Goal: Check status: Check status

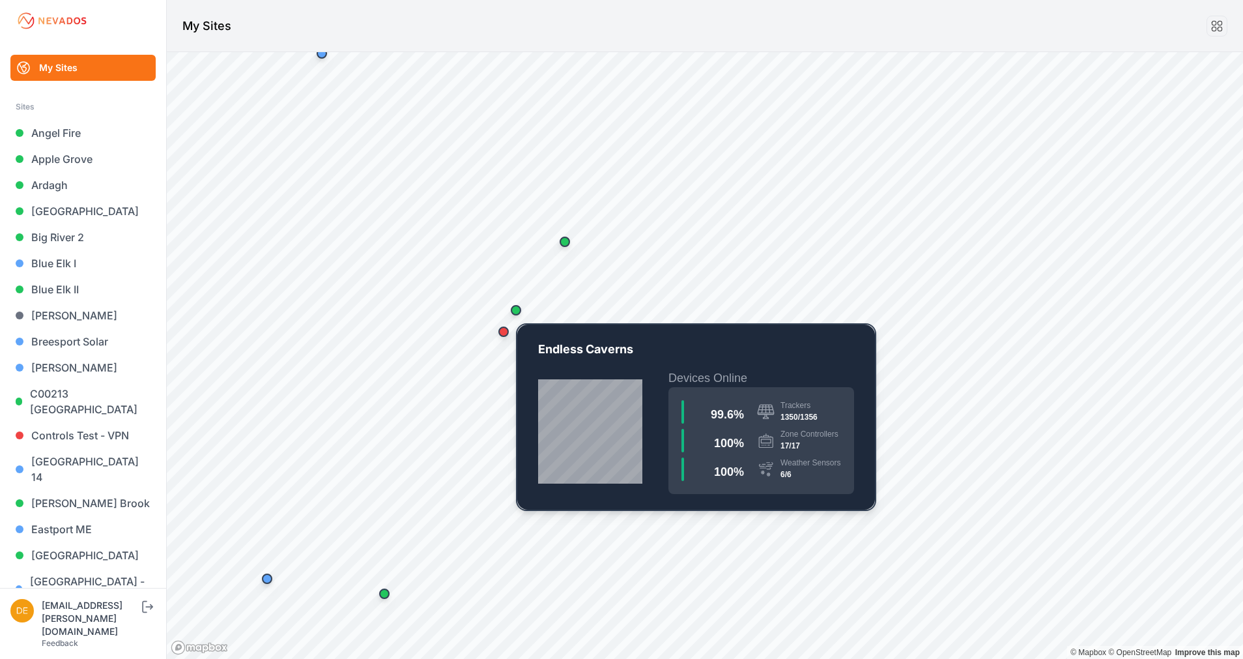
click at [513, 310] on div "Map marker" at bounding box center [516, 310] width 10 height 10
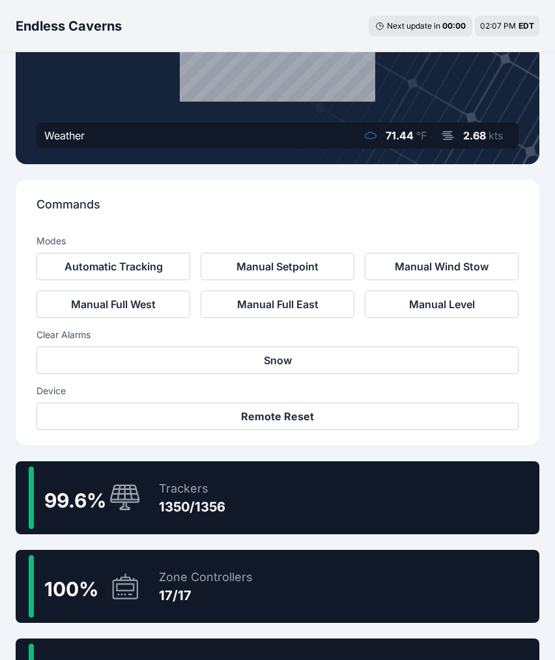
scroll to position [285, 0]
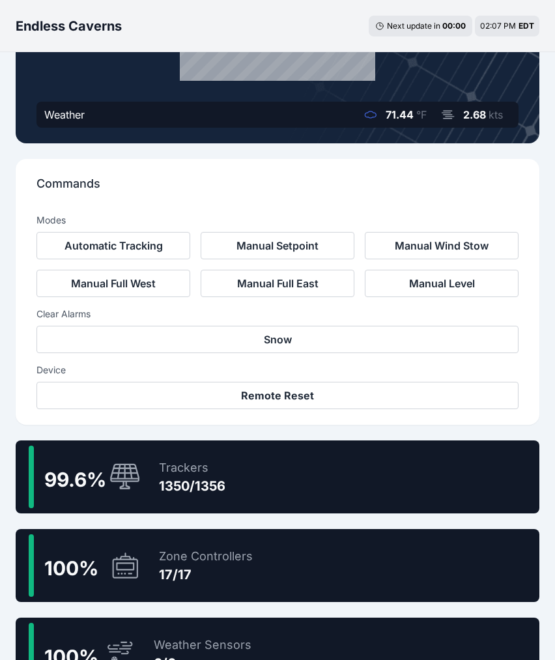
drag, startPoint x: 435, startPoint y: 485, endPoint x: 218, endPoint y: 1, distance: 529.7
click at [434, 485] on div "99.6 % Trackers 1350/1356" at bounding box center [278, 476] width 524 height 73
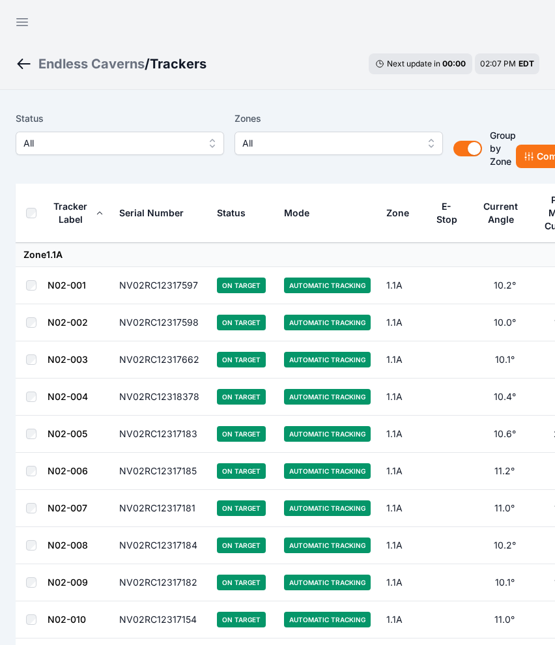
click at [70, 147] on span "All" at bounding box center [110, 144] width 175 height 16
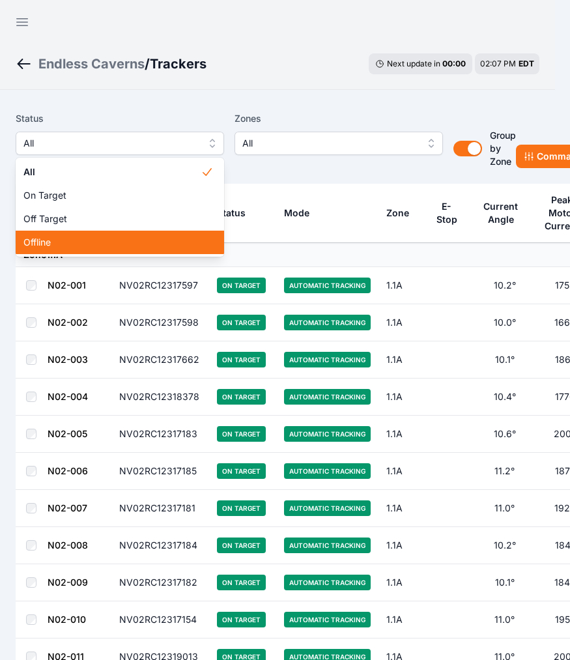
click at [57, 237] on span "Offline" at bounding box center [111, 242] width 177 height 13
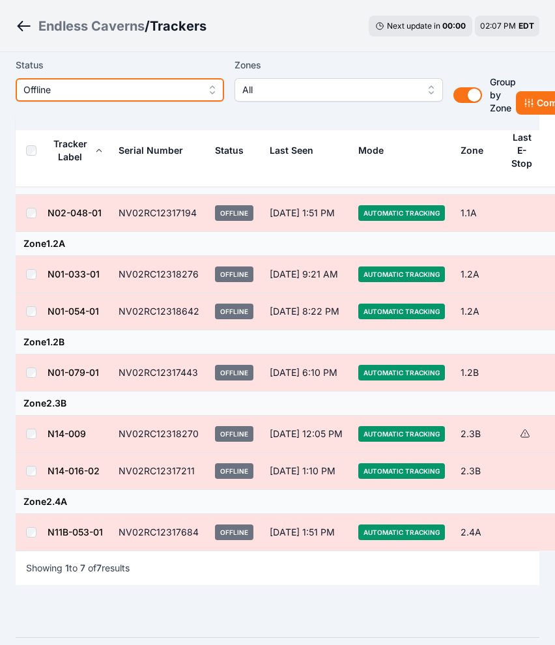
scroll to position [122, 0]
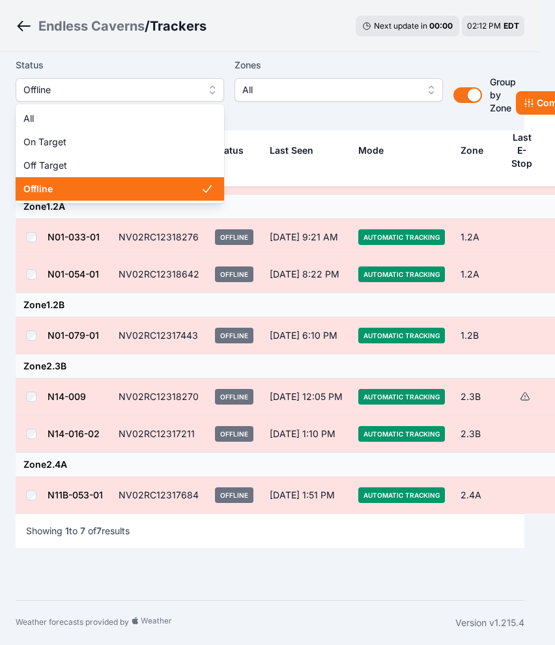
click at [186, 91] on span "Offline" at bounding box center [110, 90] width 175 height 16
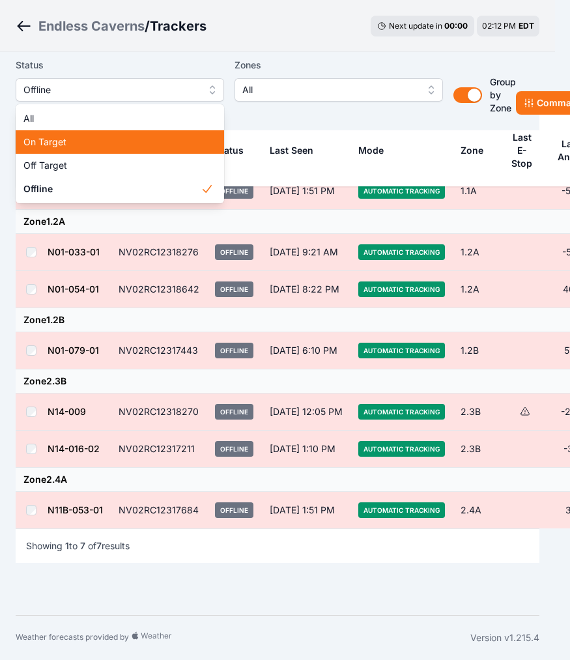
click at [55, 142] on span "On Target" at bounding box center [111, 142] width 177 height 13
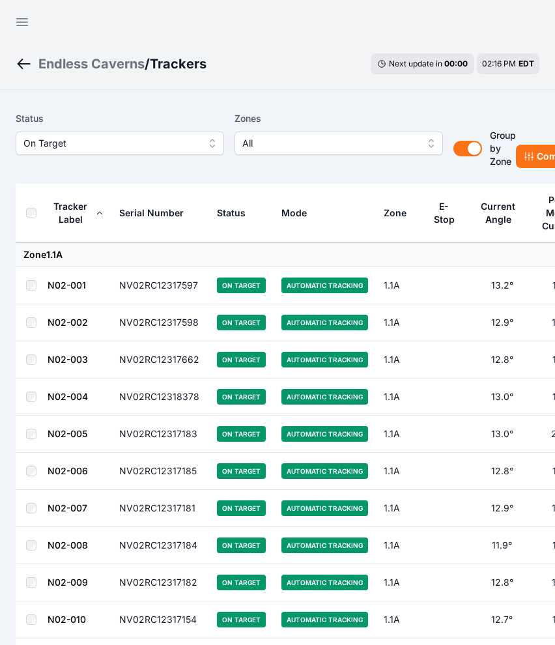
click at [98, 148] on span "On Target" at bounding box center [110, 144] width 175 height 16
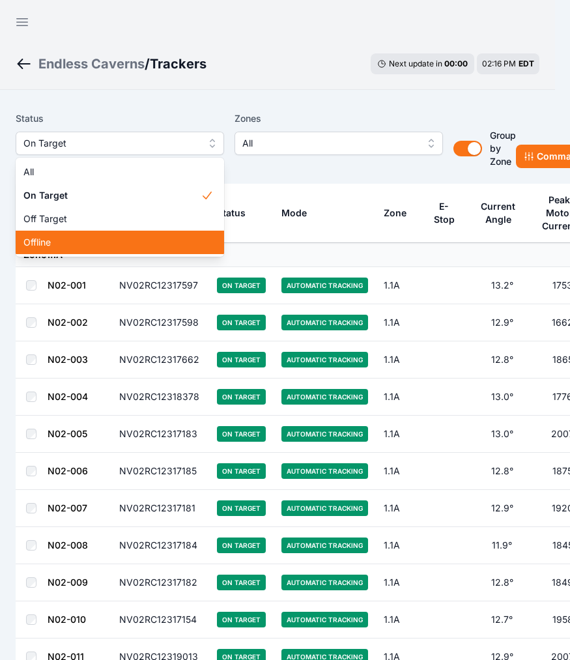
click at [71, 240] on span "Offline" at bounding box center [111, 242] width 177 height 13
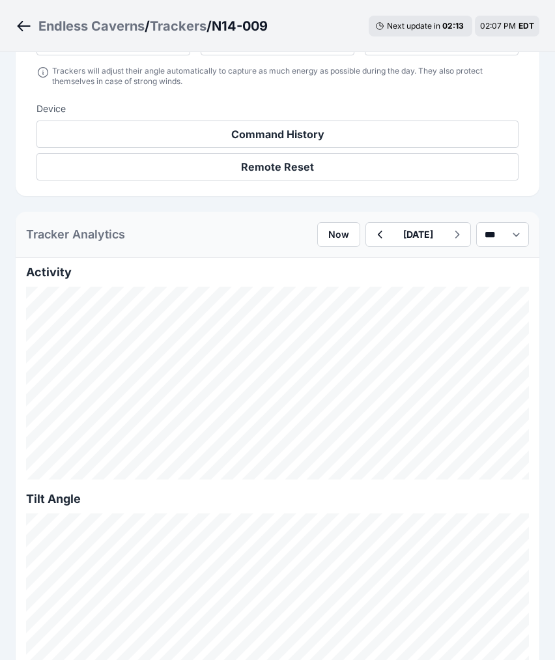
scroll to position [512, 0]
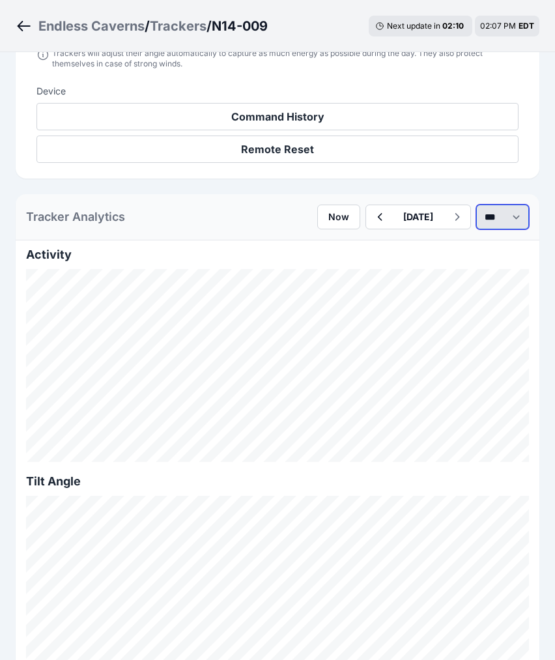
click at [497, 223] on select "*** **** *****" at bounding box center [502, 217] width 53 height 25
click at [476, 205] on select "*** **** *****" at bounding box center [502, 217] width 53 height 25
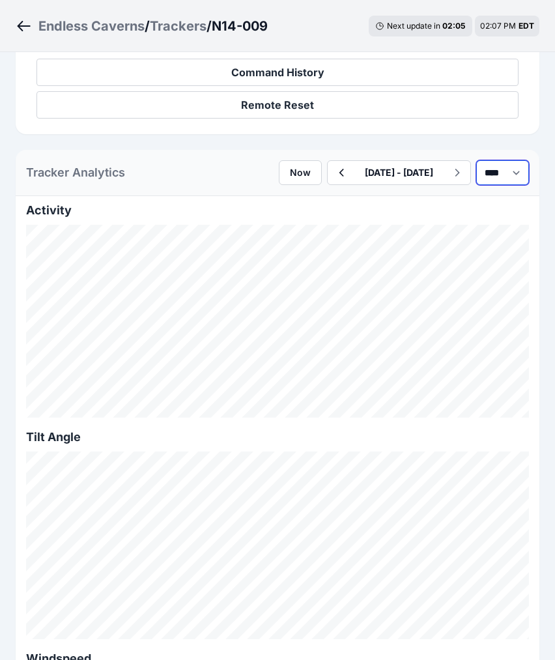
scroll to position [528, 0]
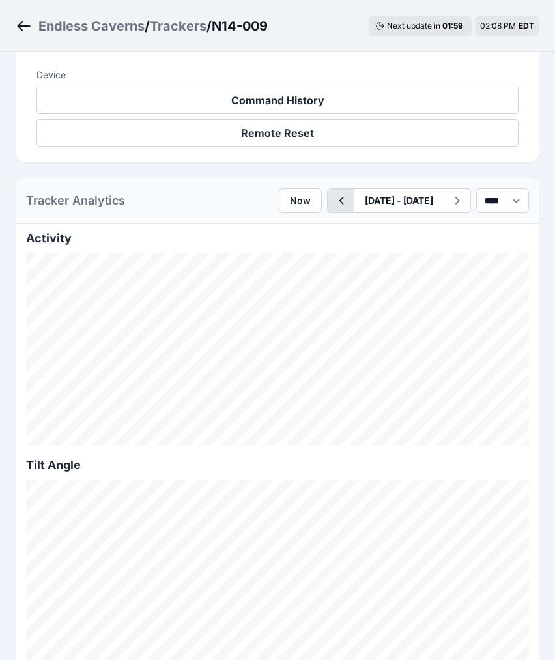
click at [333, 198] on icon "button" at bounding box center [341, 201] width 16 height 16
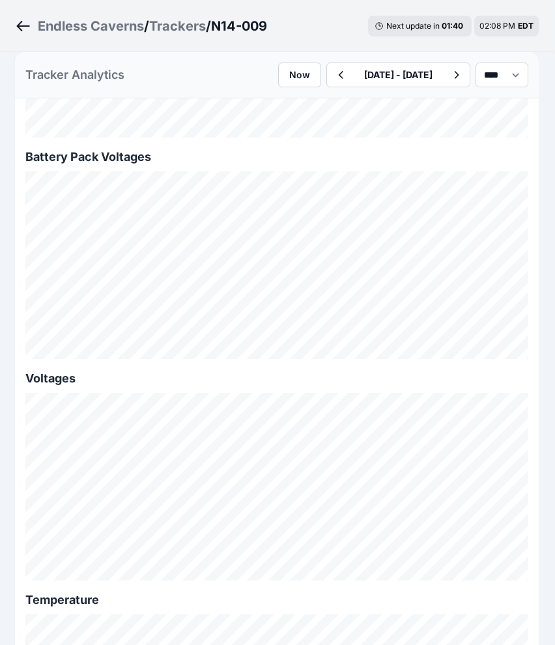
scroll to position [1501, 0]
click at [449, 74] on icon "button" at bounding box center [457, 75] width 16 height 16
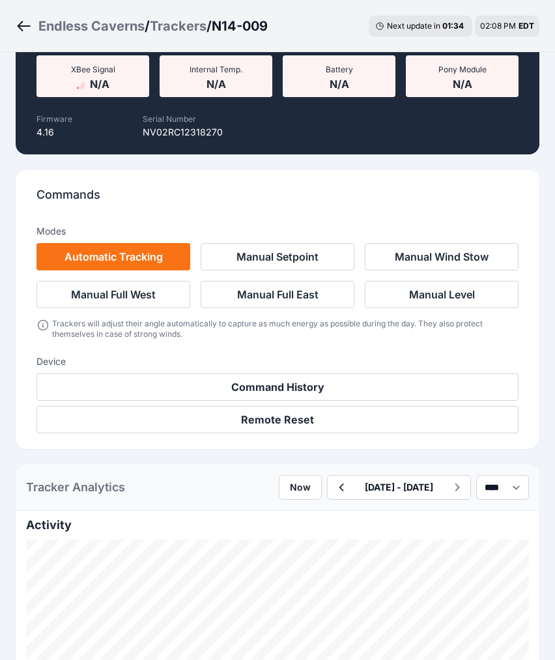
scroll to position [1501, 0]
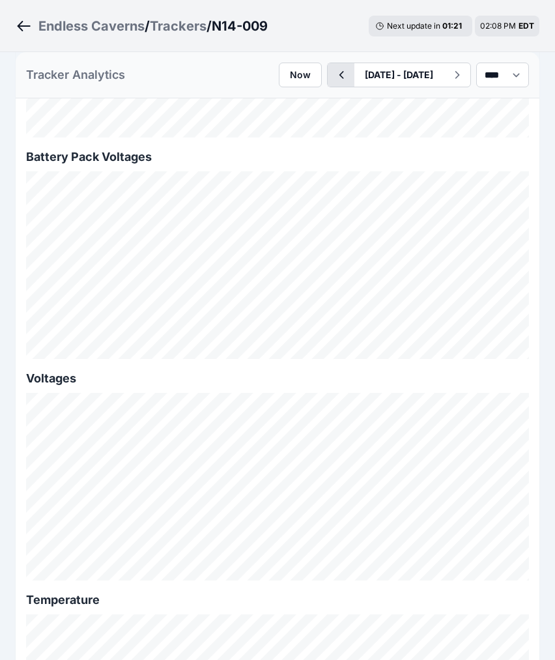
click at [333, 68] on icon "button" at bounding box center [341, 75] width 16 height 16
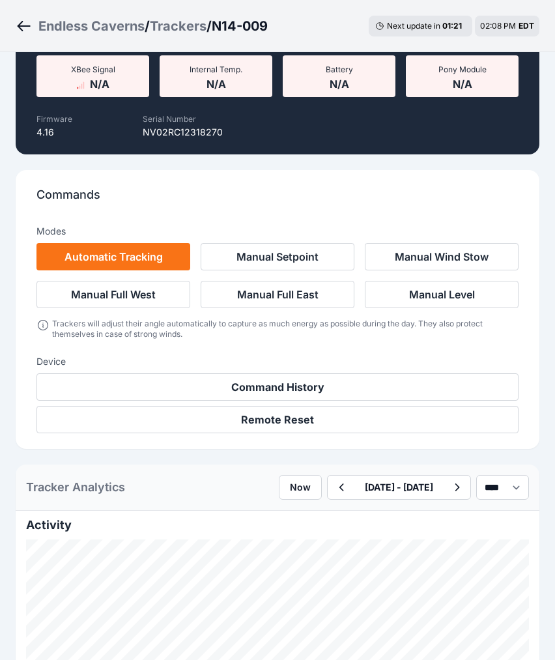
scroll to position [1501, 0]
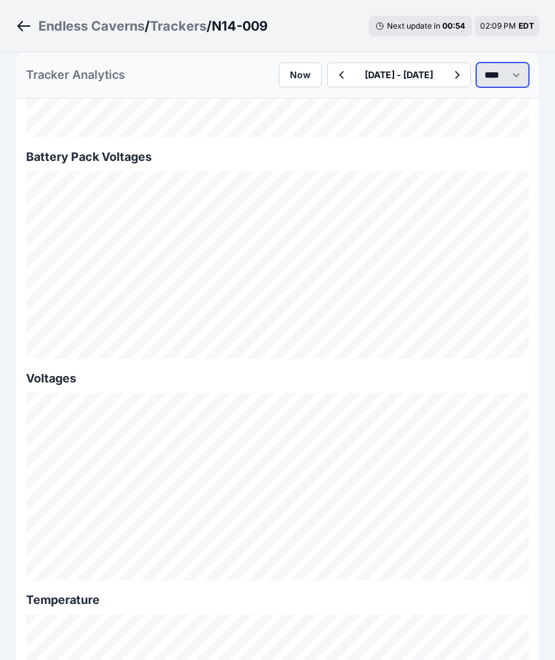
click at [502, 76] on select "*** **** *****" at bounding box center [502, 75] width 53 height 25
click at [476, 63] on select "*** **** *****" at bounding box center [502, 75] width 53 height 25
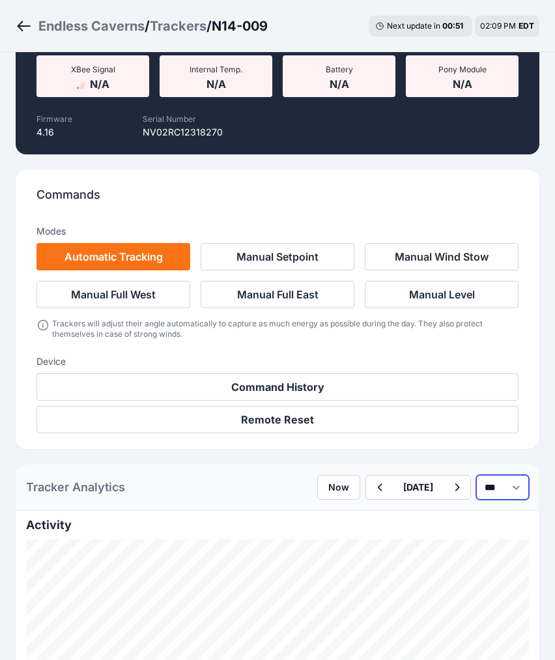
scroll to position [1501, 0]
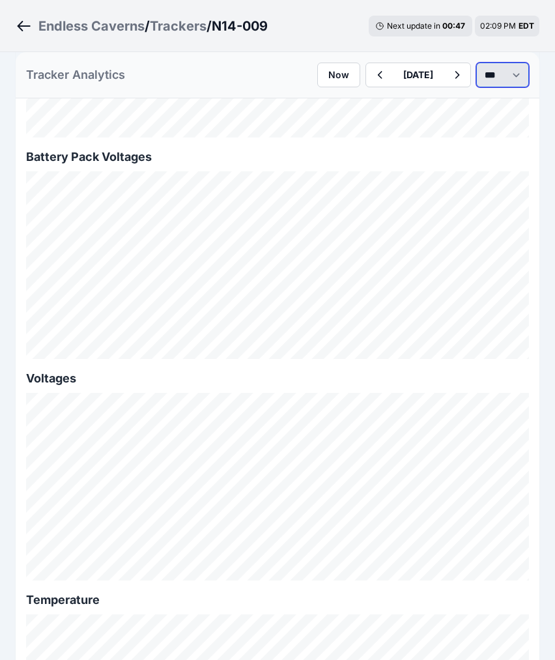
click at [480, 74] on select "*** **** *****" at bounding box center [502, 75] width 53 height 25
click at [476, 63] on select "*** **** *****" at bounding box center [502, 75] width 53 height 25
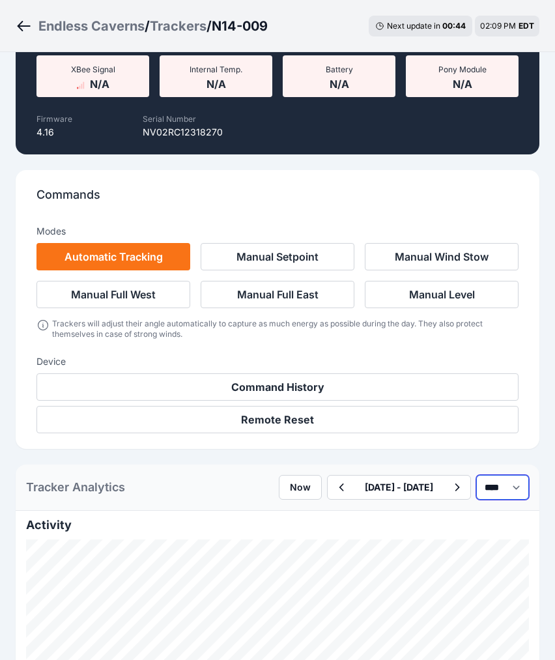
scroll to position [1501, 0]
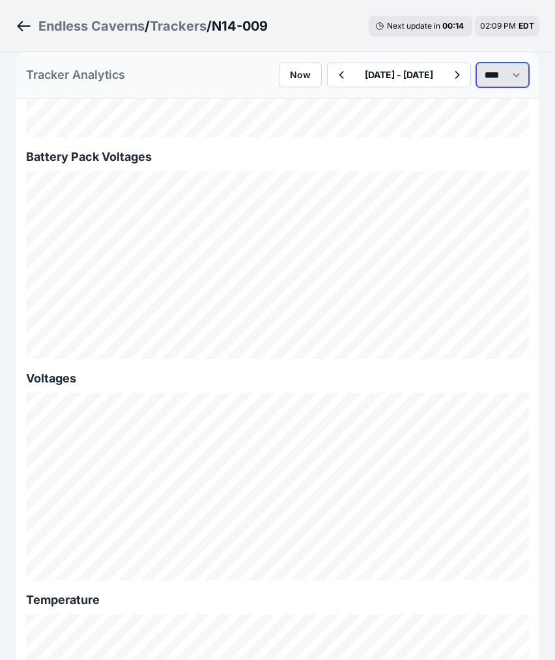
click at [506, 81] on select "*** **** *****" at bounding box center [502, 75] width 53 height 25
click at [476, 63] on select "*** **** *****" at bounding box center [502, 75] width 53 height 25
select select "*****"
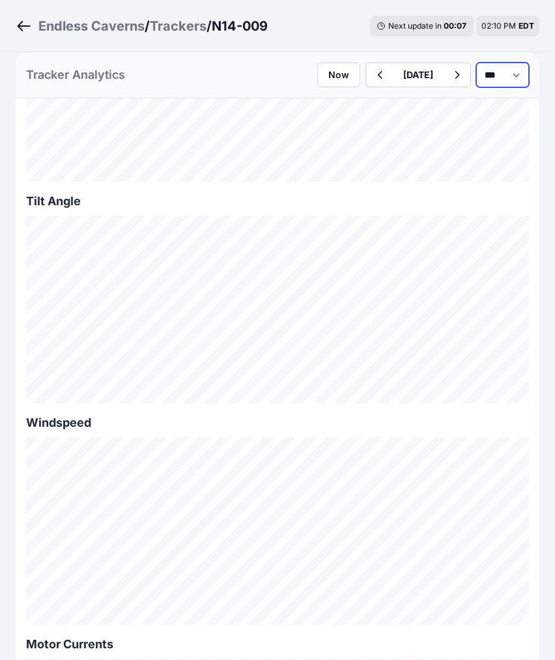
scroll to position [712, 0]
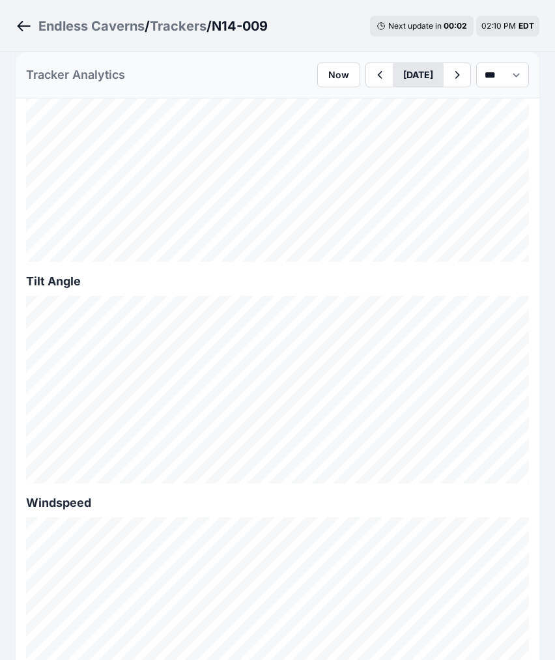
click at [403, 73] on button "August 19" at bounding box center [418, 74] width 51 height 23
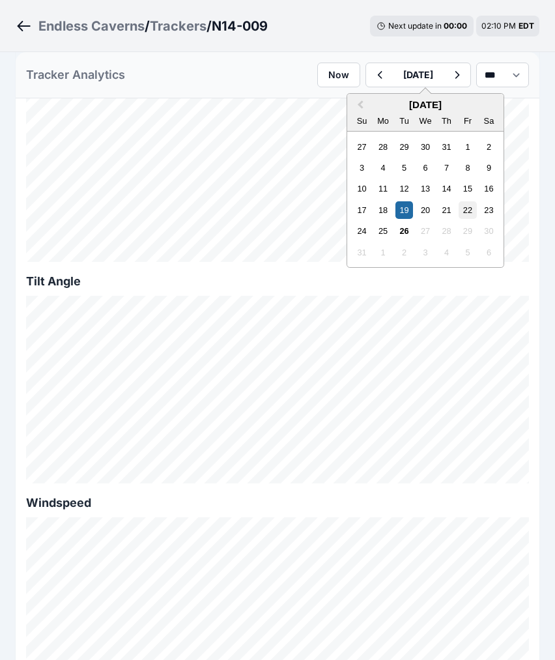
click at [459, 211] on div "22" at bounding box center [468, 210] width 18 height 18
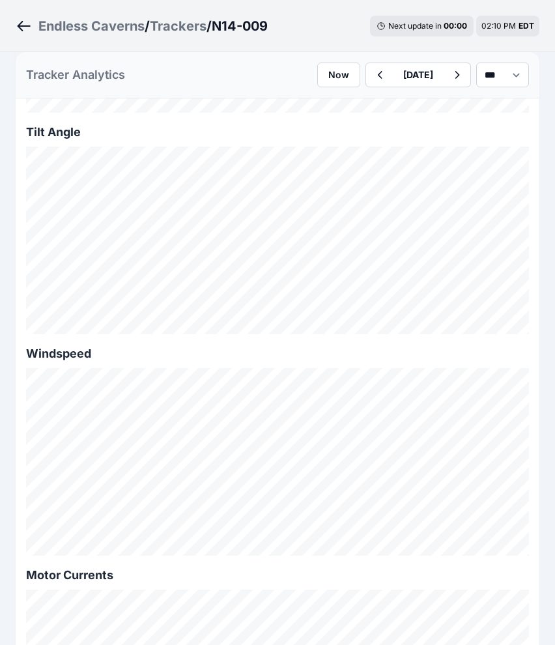
scroll to position [836, 0]
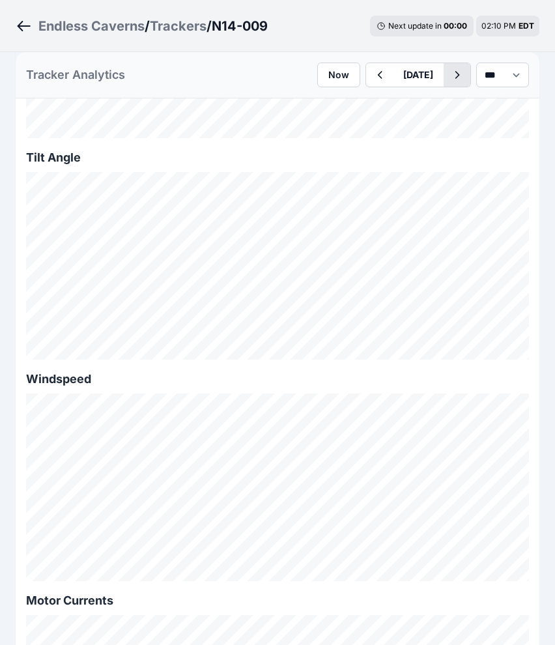
click at [449, 71] on icon "button" at bounding box center [457, 75] width 16 height 16
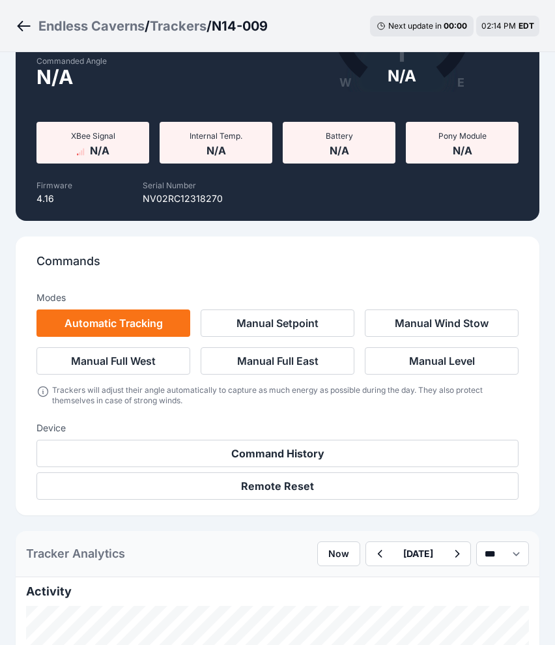
scroll to position [173, 0]
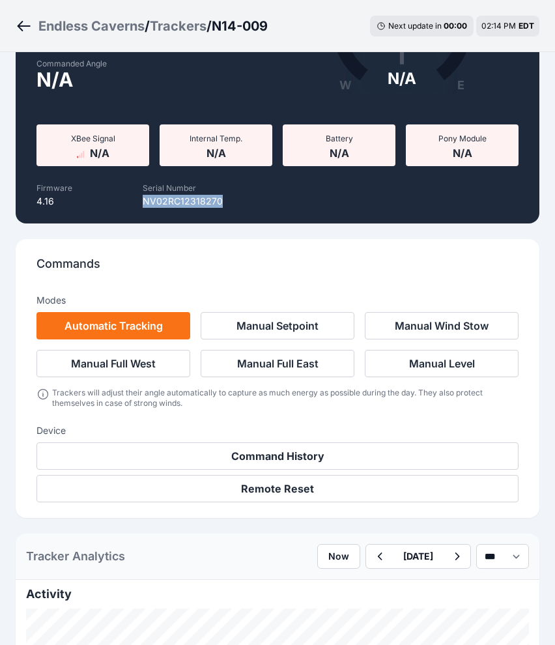
drag, startPoint x: 223, startPoint y: 201, endPoint x: 137, endPoint y: 203, distance: 85.4
click at [137, 203] on div "Serial Number NV02RC12318270" at bounding box center [183, 193] width 200 height 29
copy p "NV02RC12318270"
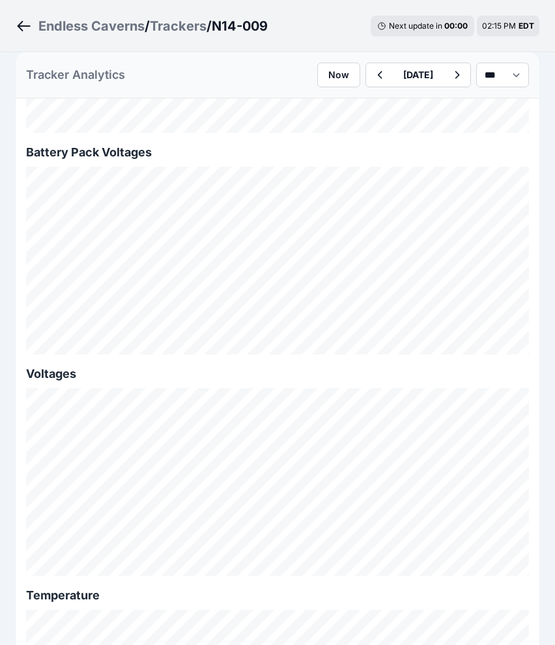
scroll to position [1475, 0]
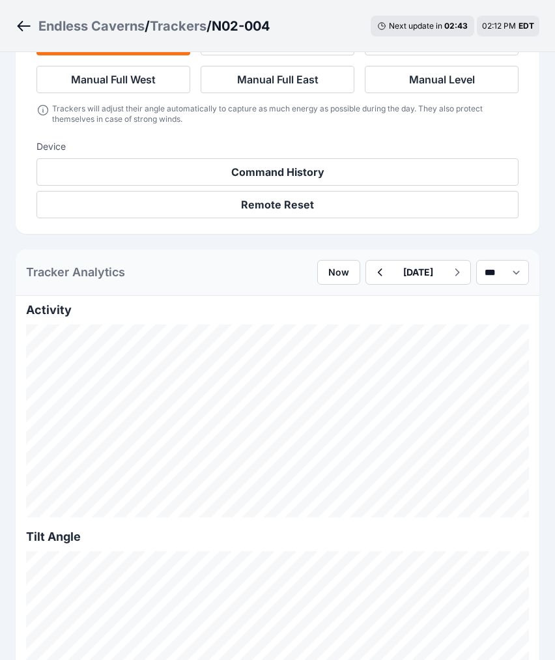
scroll to position [459, 0]
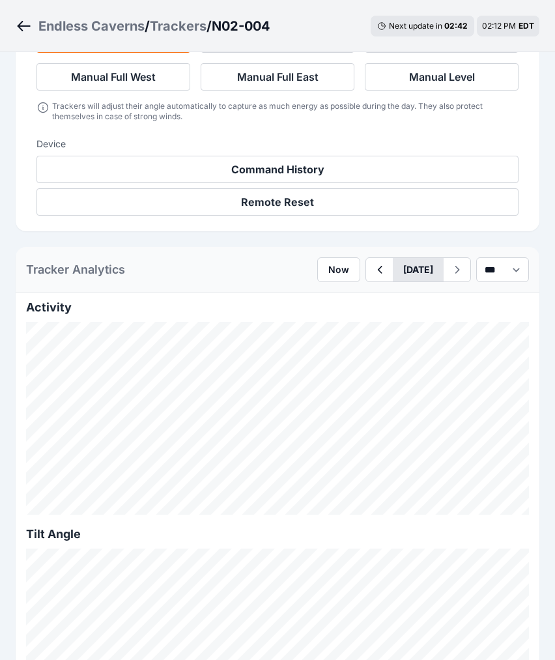
click at [393, 273] on button "August 26" at bounding box center [418, 269] width 51 height 23
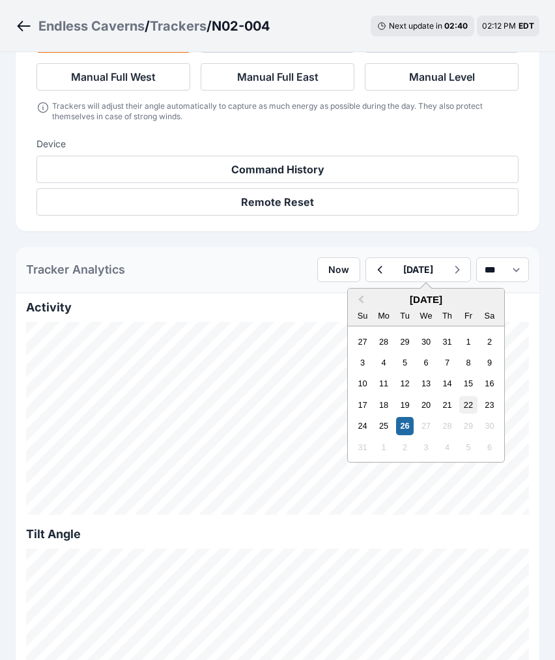
click at [459, 407] on div "22" at bounding box center [468, 405] width 18 height 18
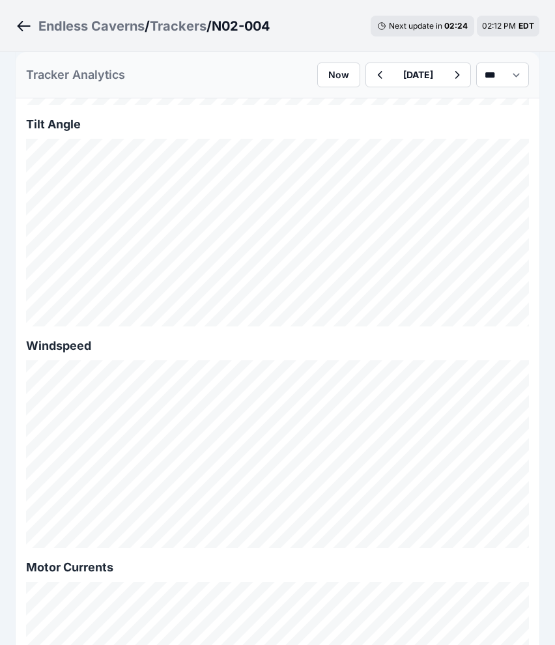
scroll to position [804, 0]
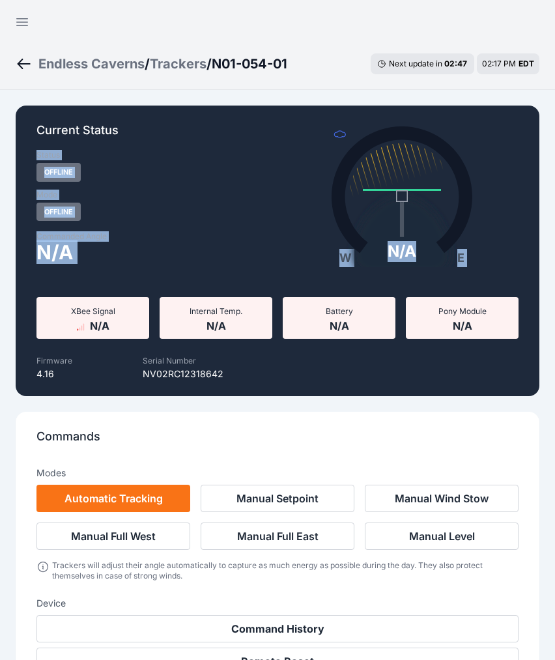
drag, startPoint x: 550, startPoint y: 125, endPoint x: 551, endPoint y: 166, distance: 41.1
drag, startPoint x: 551, startPoint y: 166, endPoint x: 549, endPoint y: 179, distance: 12.5
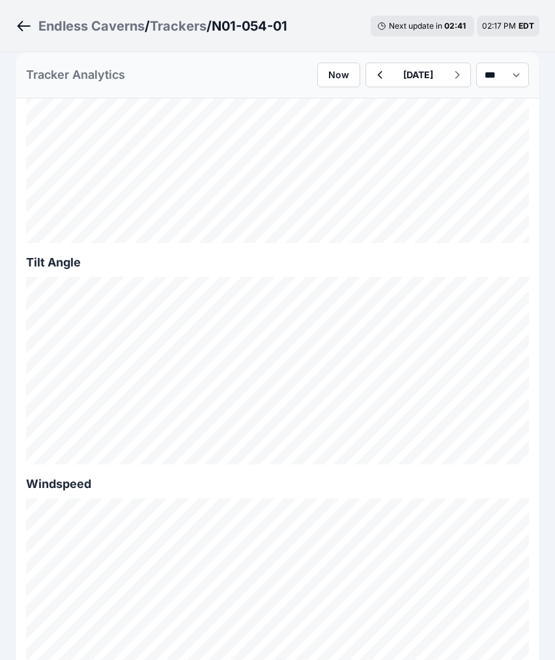
scroll to position [721, 0]
click at [371, 79] on icon "button" at bounding box center [379, 75] width 16 height 16
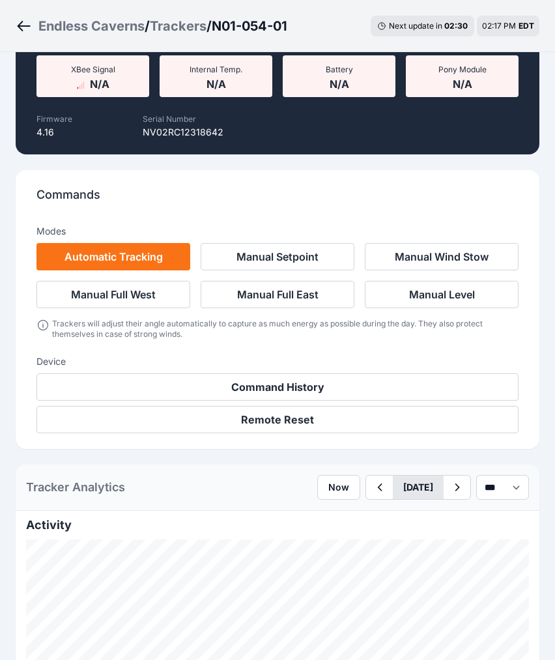
scroll to position [721, 0]
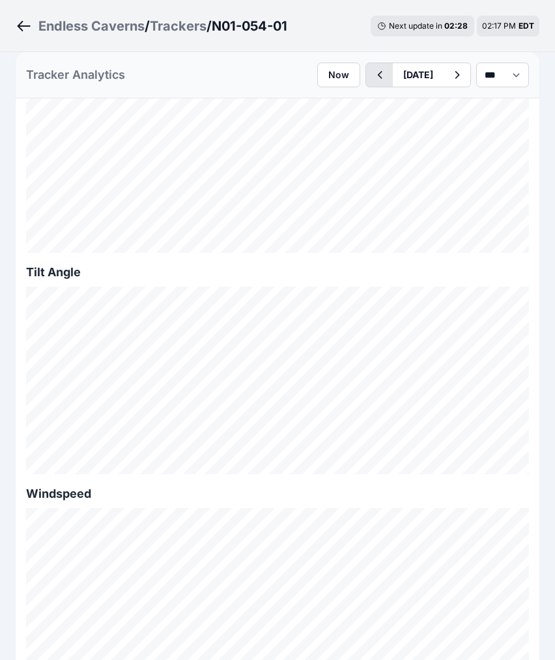
click at [371, 70] on icon "button" at bounding box center [379, 75] width 16 height 16
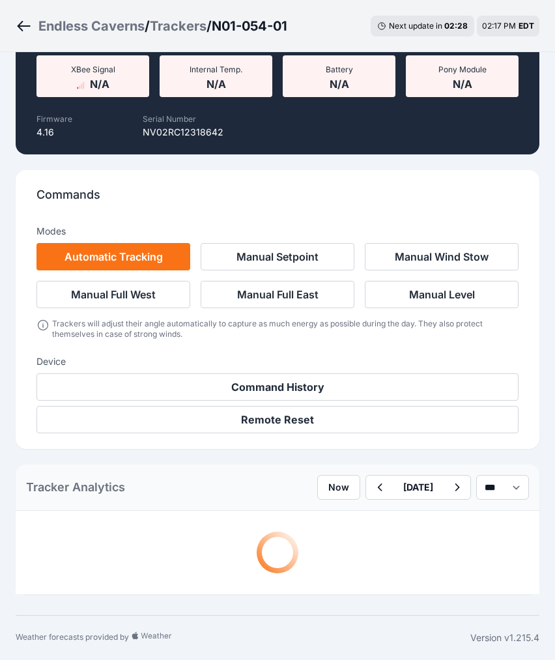
scroll to position [721, 0]
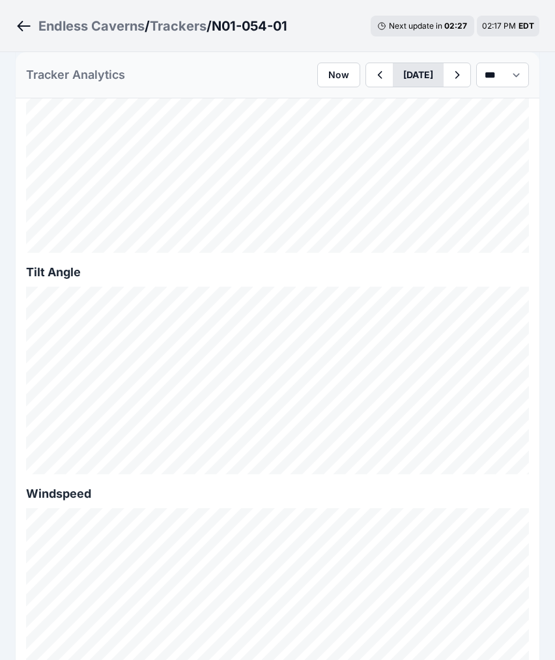
click at [400, 73] on button "August 24" at bounding box center [418, 74] width 51 height 23
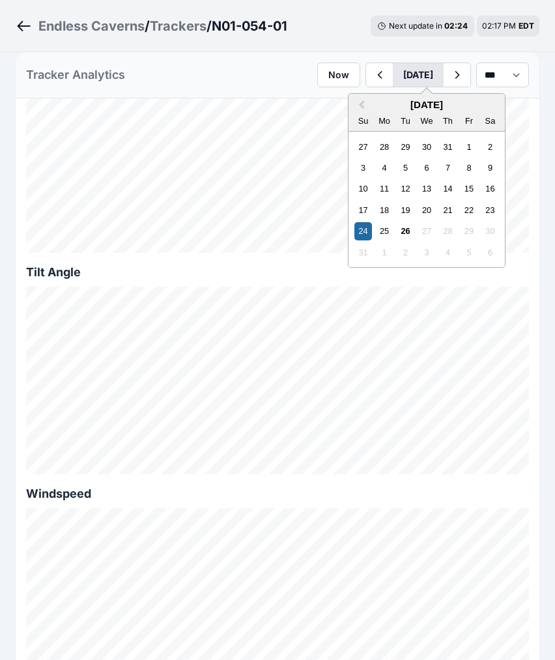
click at [416, 79] on button "August 24" at bounding box center [418, 74] width 51 height 23
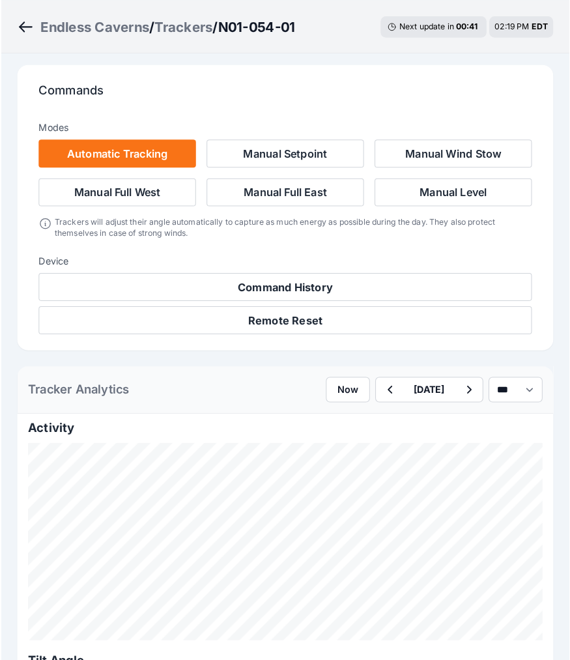
scroll to position [343, 0]
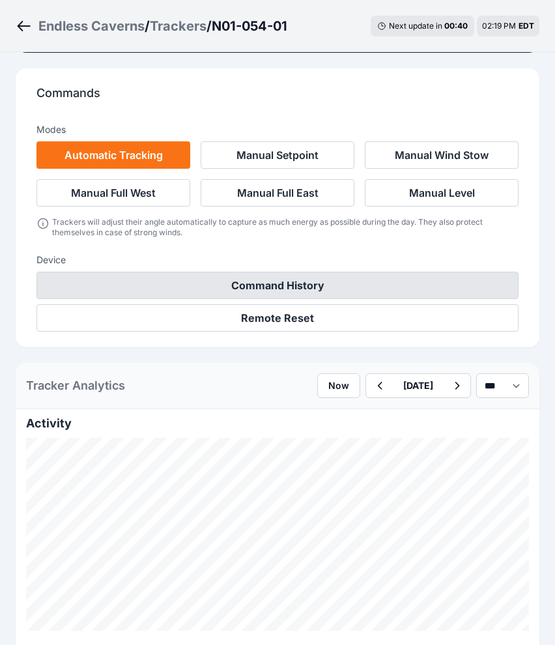
click at [264, 281] on button "Command History" at bounding box center [277, 285] width 482 height 27
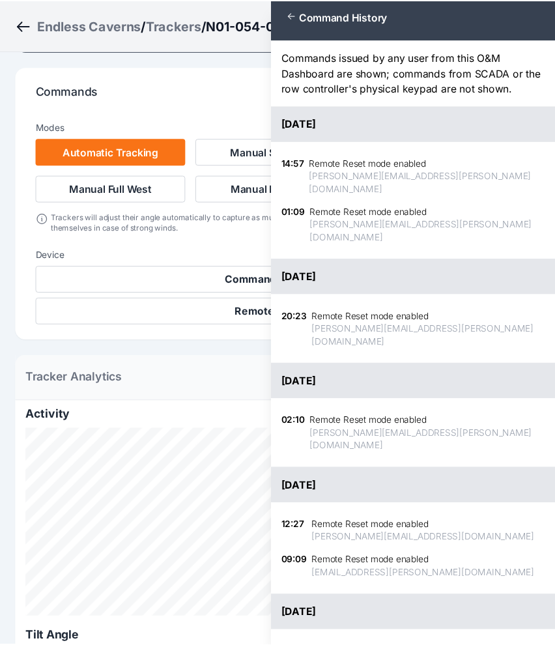
scroll to position [0, 0]
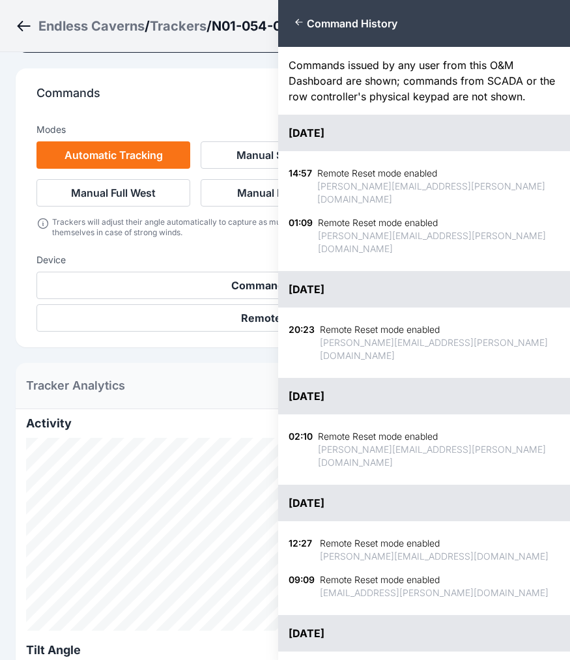
click at [294, 24] on icon "button" at bounding box center [299, 22] width 10 height 10
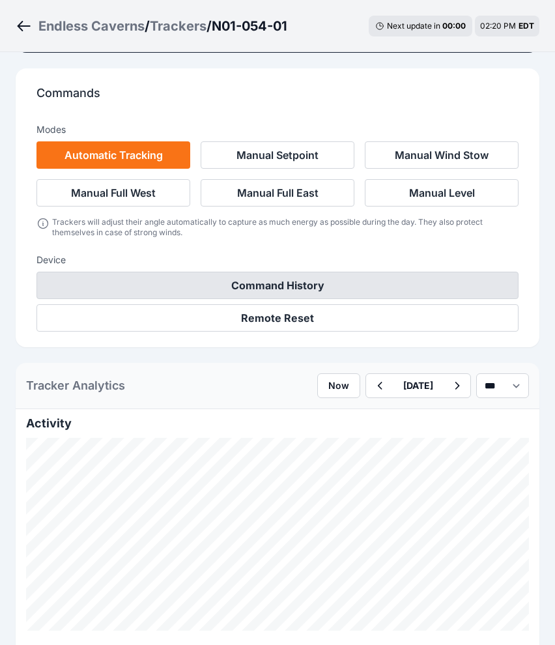
click at [307, 280] on button "Command History" at bounding box center [277, 285] width 482 height 27
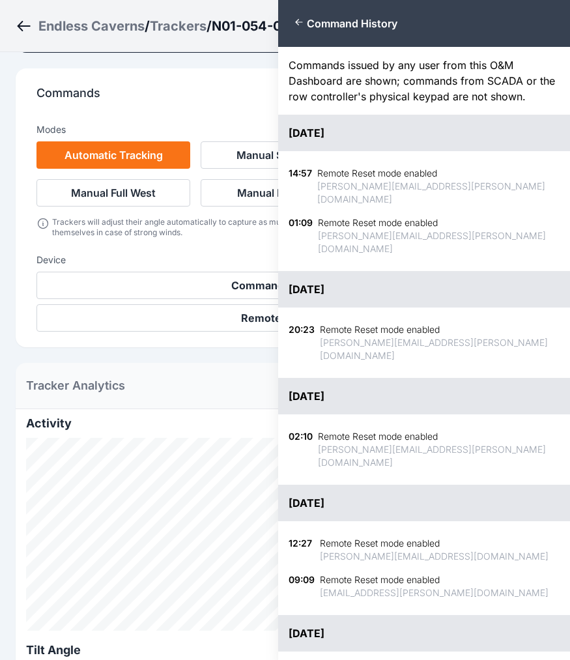
click at [301, 25] on icon "button" at bounding box center [299, 22] width 10 height 10
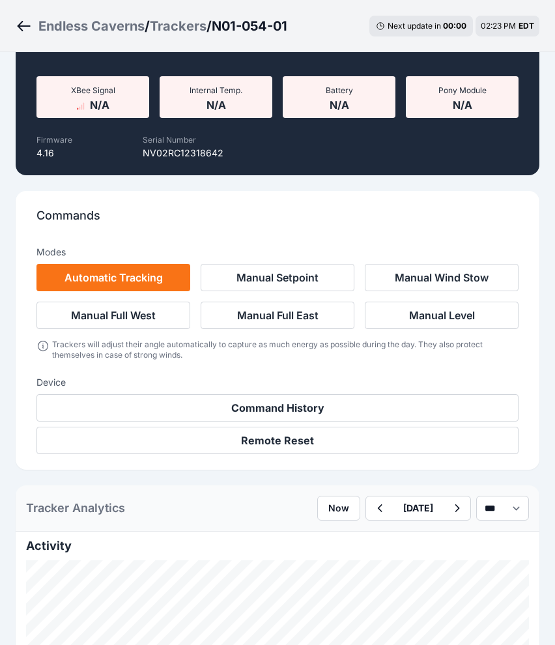
scroll to position [177, 0]
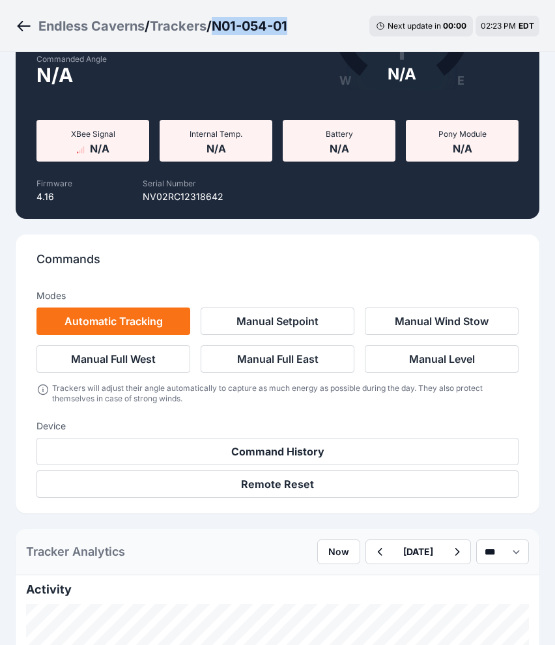
drag, startPoint x: 300, startPoint y: 22, endPoint x: 225, endPoint y: 29, distance: 75.2
click at [225, 29] on div "Endless Caverns / Trackers / N01-054-01 Next update in 00 : 00 02:23 PM EDT" at bounding box center [277, 26] width 555 height 52
copy h3 "N01-054-01"
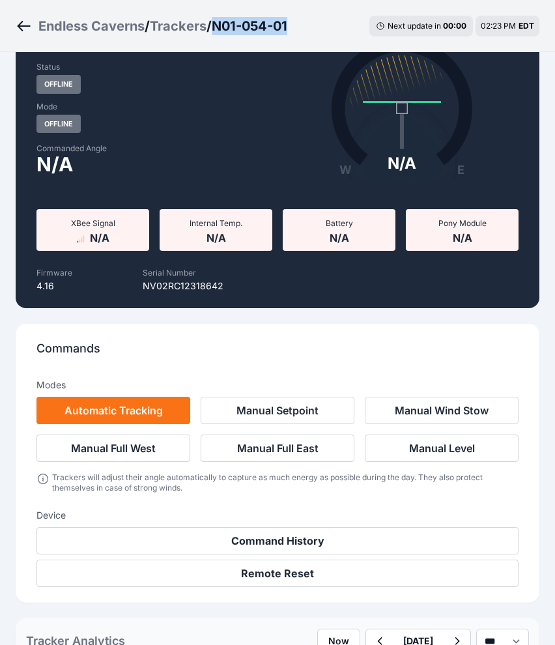
scroll to position [5, 0]
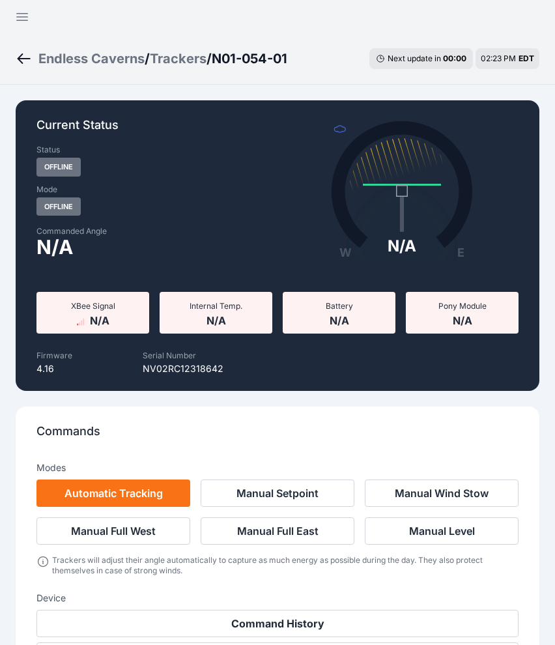
click at [225, 369] on div "Serial Number NV02RC12318642" at bounding box center [183, 361] width 201 height 29
drag, startPoint x: 225, startPoint y: 369, endPoint x: 154, endPoint y: 373, distance: 71.2
click at [154, 373] on div "Serial Number NV02RC12318642" at bounding box center [183, 361] width 201 height 29
copy p "NV02RC12318642"
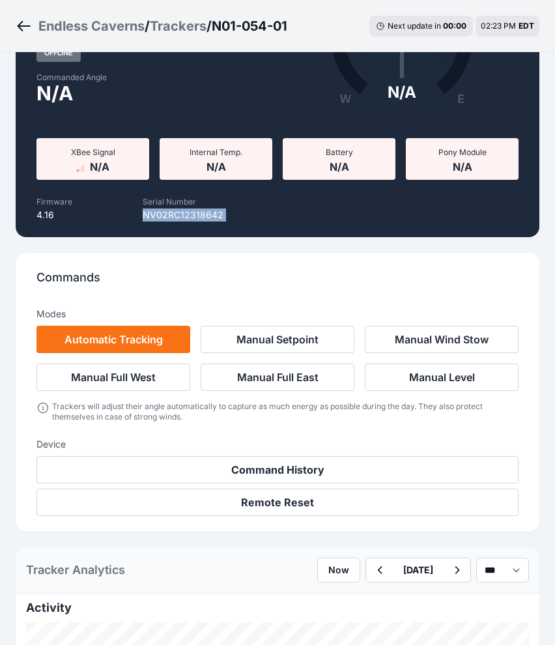
scroll to position [9, 0]
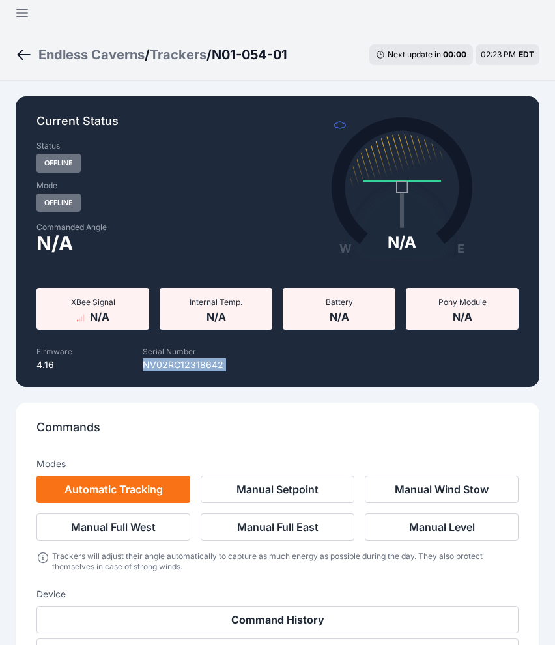
copy p "NV02RC12318642"
click at [334, 392] on div "Current Status Status Offline Mode Offline Commanded Angle N/A W E N/A Actual: …" at bounding box center [278, 388] width 524 height 585
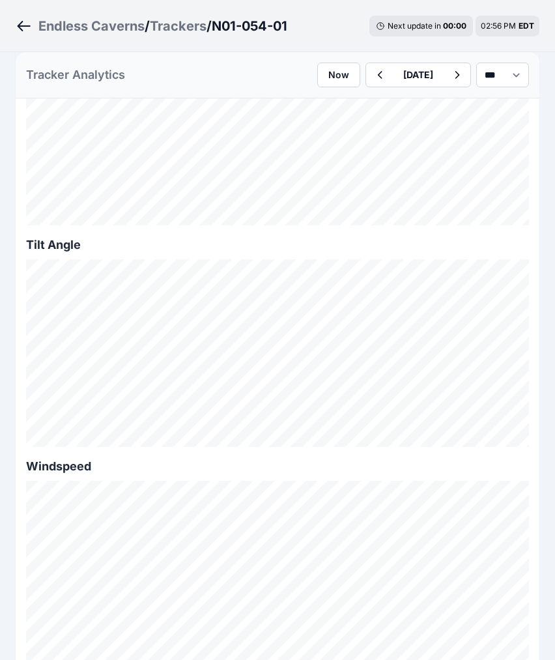
scroll to position [741, 0]
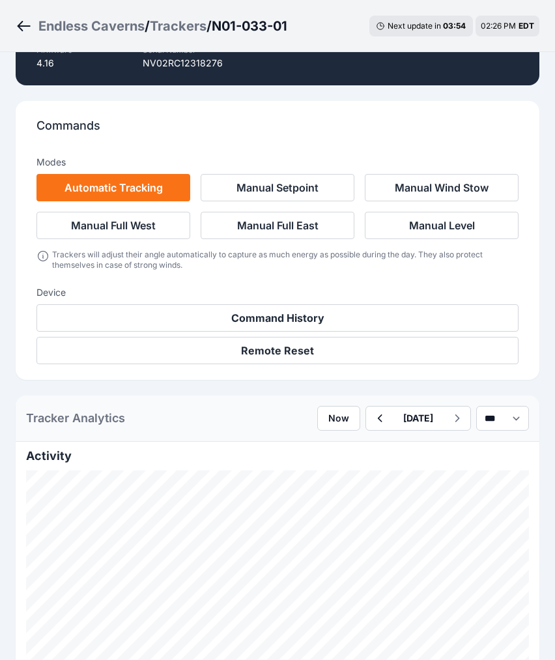
scroll to position [389, 0]
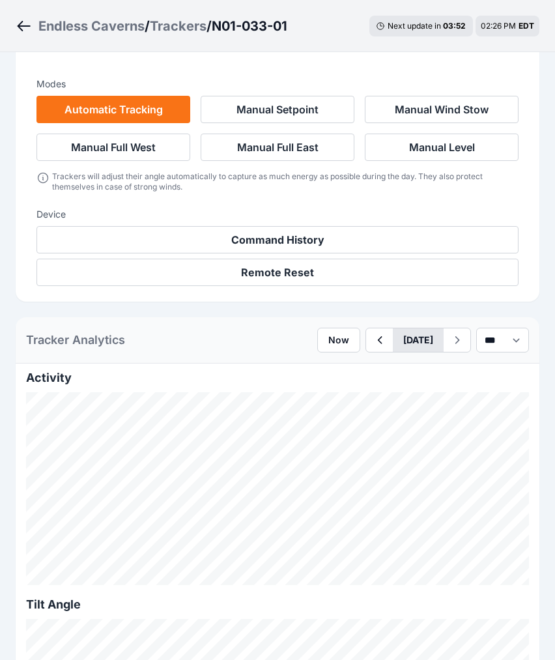
click at [411, 343] on button "[DATE]" at bounding box center [418, 339] width 51 height 23
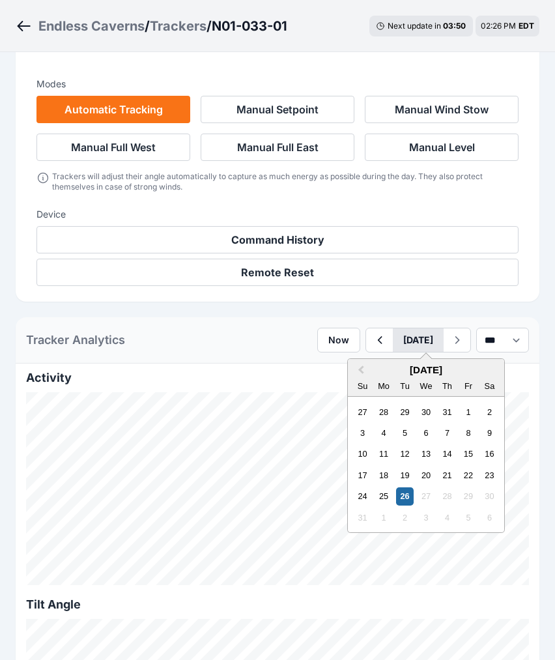
click at [393, 346] on button "[DATE]" at bounding box center [418, 339] width 51 height 23
click at [349, 373] on button "Previous Month" at bounding box center [359, 370] width 21 height 21
click at [375, 455] on div "14" at bounding box center [384, 454] width 18 height 18
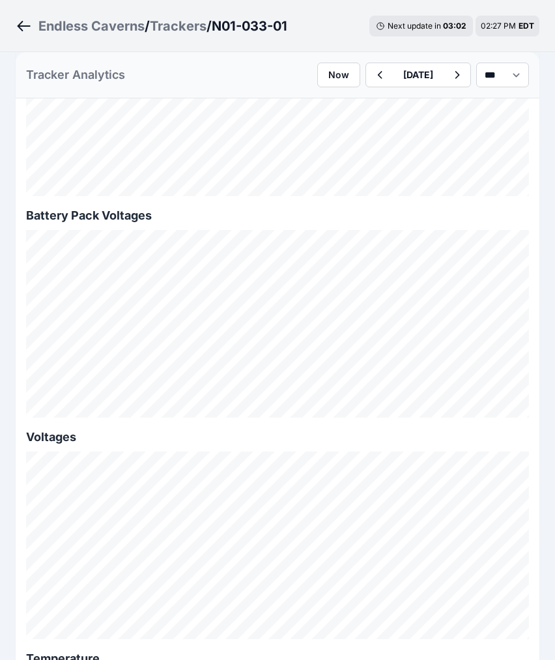
scroll to position [1445, 0]
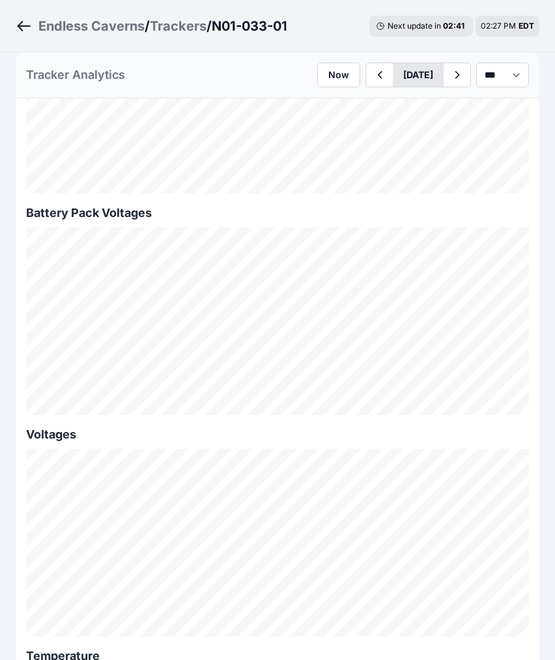
click at [407, 76] on button "[DATE]" at bounding box center [418, 74] width 51 height 23
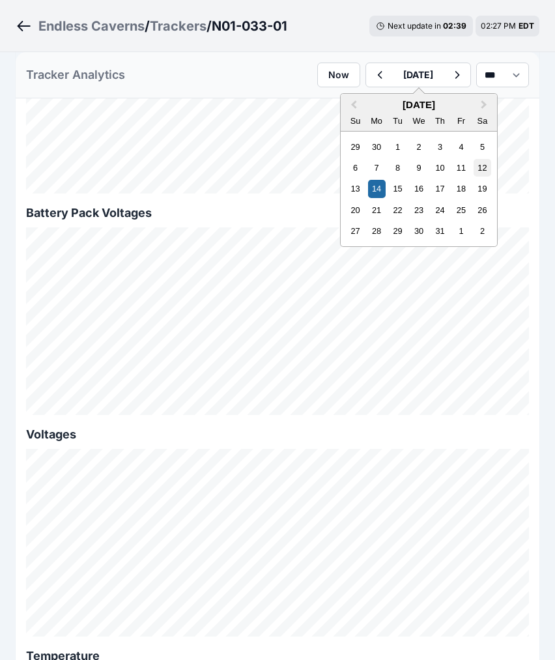
click at [474, 169] on div "12" at bounding box center [483, 168] width 18 height 18
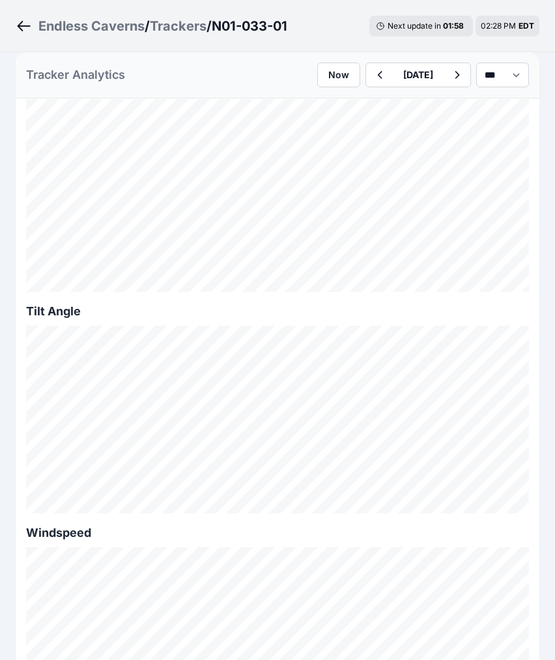
scroll to position [672, 0]
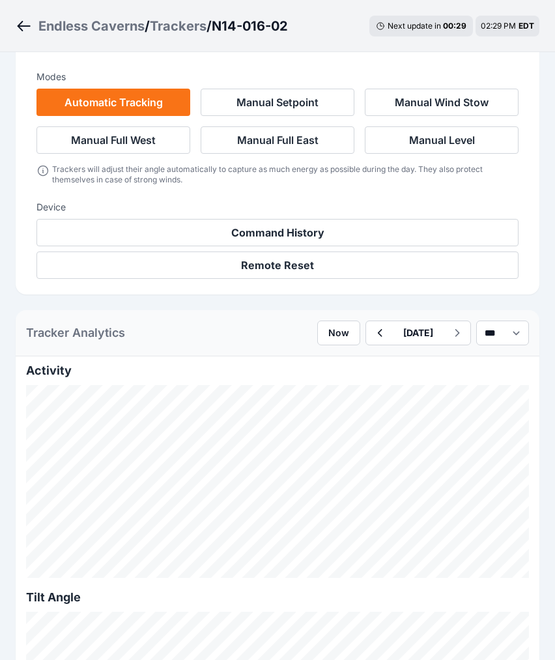
scroll to position [459, 0]
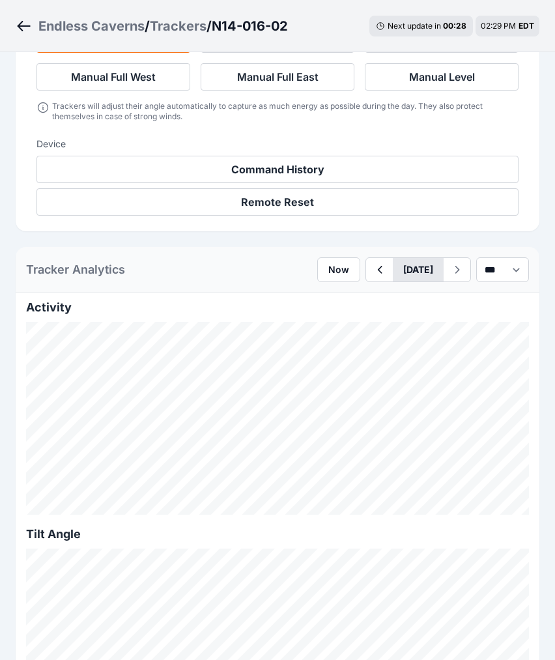
click at [414, 275] on button "[DATE]" at bounding box center [418, 269] width 51 height 23
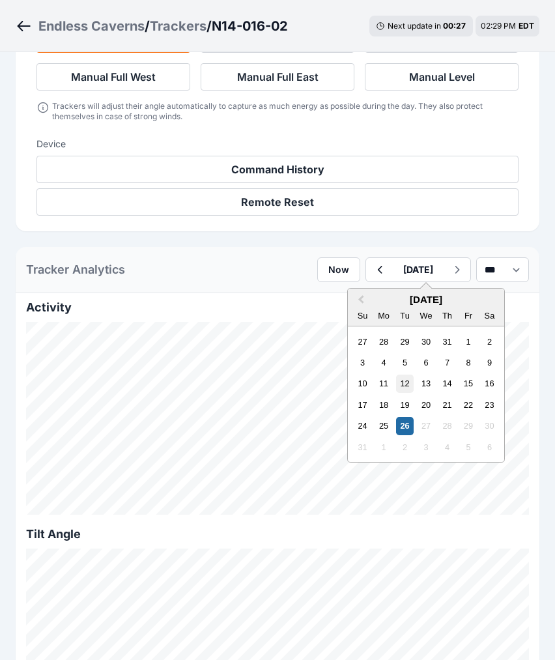
click at [396, 380] on div "12" at bounding box center [405, 384] width 18 height 18
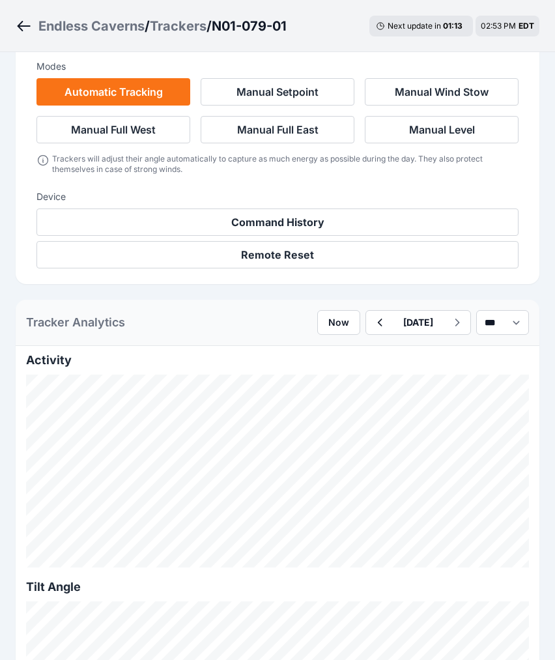
scroll to position [422, 0]
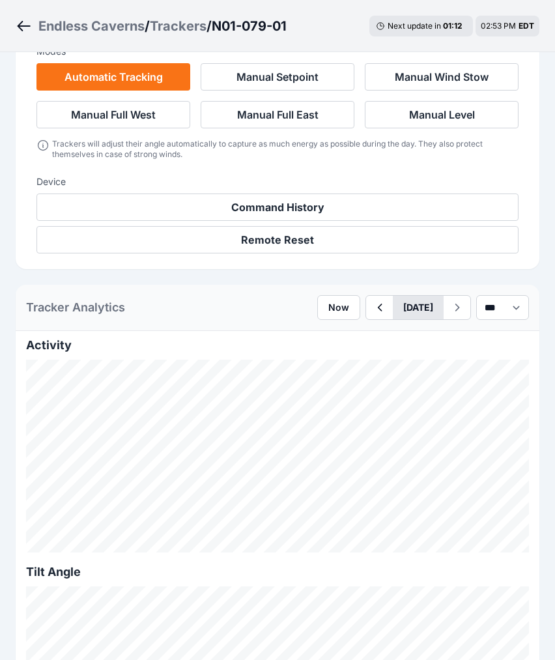
click at [401, 303] on button "[DATE]" at bounding box center [418, 307] width 51 height 23
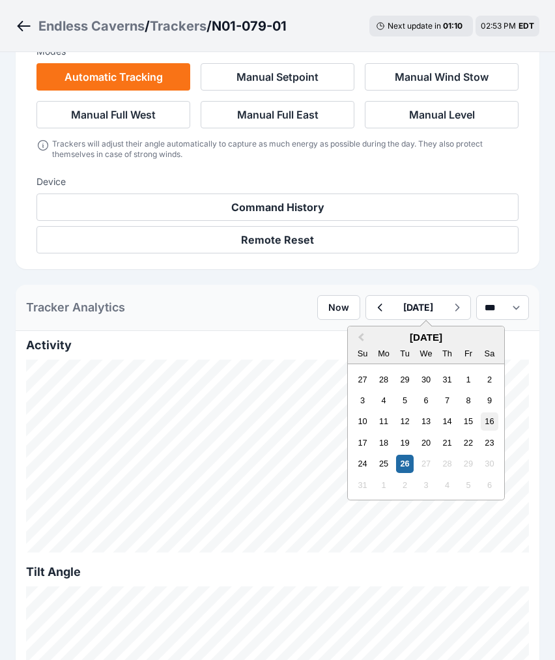
click at [481, 419] on div "16" at bounding box center [490, 421] width 18 height 18
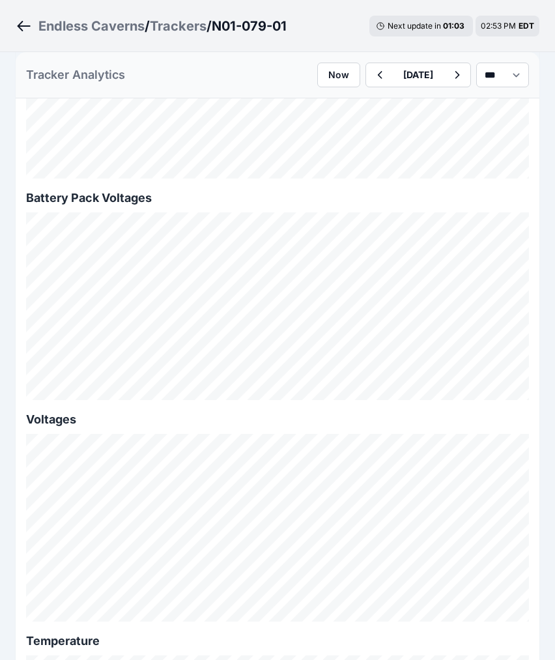
scroll to position [1470, 0]
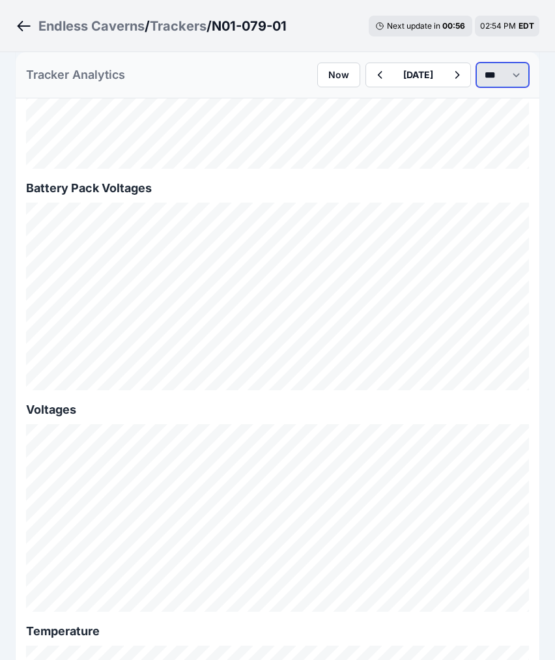
click at [482, 77] on select "*** **** *****" at bounding box center [502, 75] width 53 height 25
click at [476, 63] on select "*** **** *****" at bounding box center [502, 75] width 53 height 25
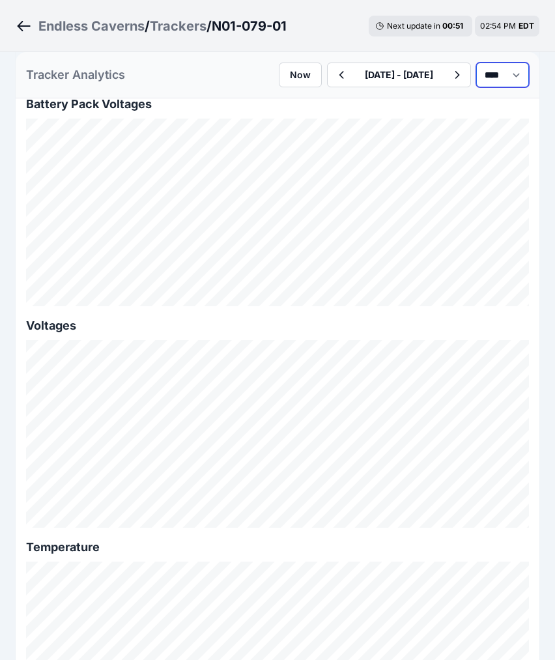
scroll to position [1557, 0]
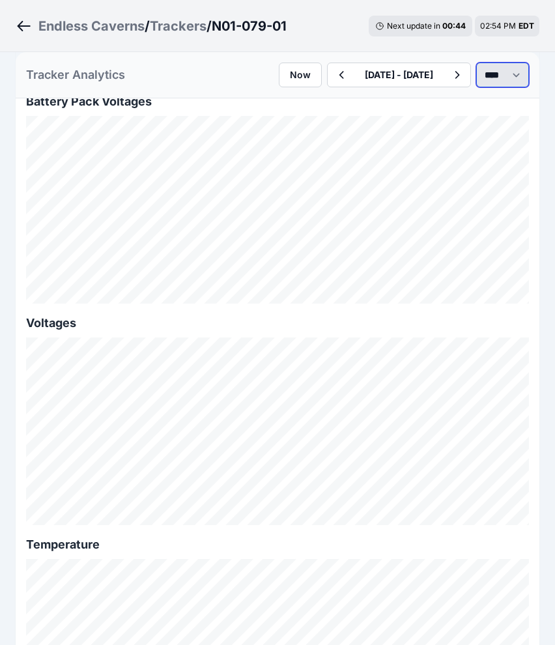
click at [505, 87] on select "*** **** *****" at bounding box center [502, 75] width 53 height 25
click at [476, 63] on select "*** **** *****" at bounding box center [502, 75] width 53 height 25
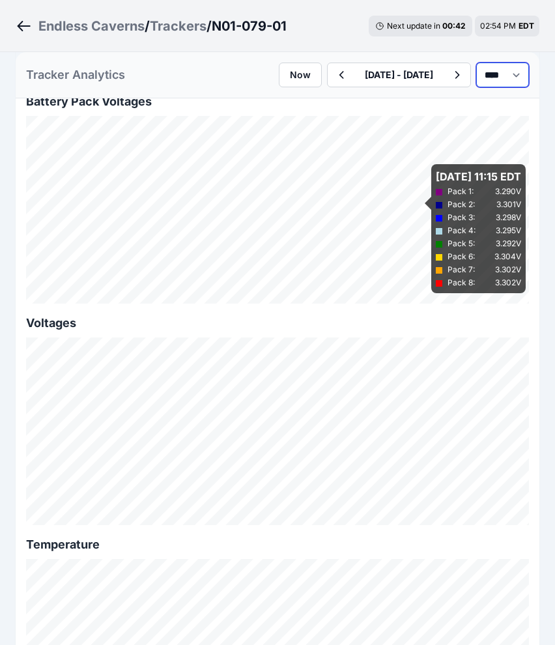
select select "*****"
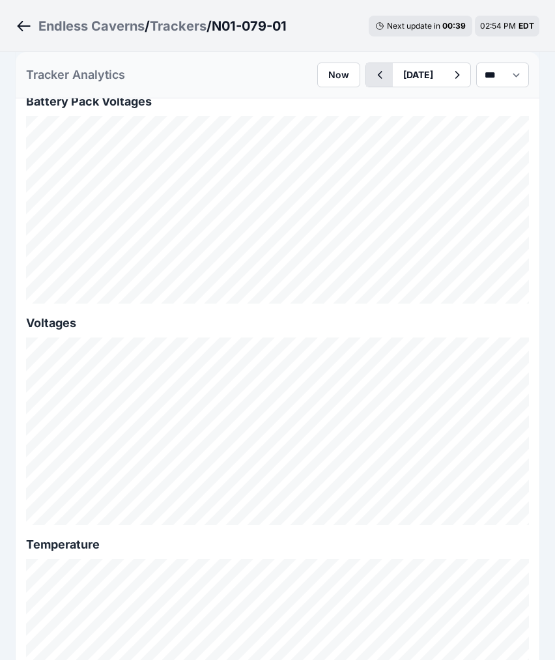
click at [366, 63] on button "button" at bounding box center [379, 74] width 27 height 23
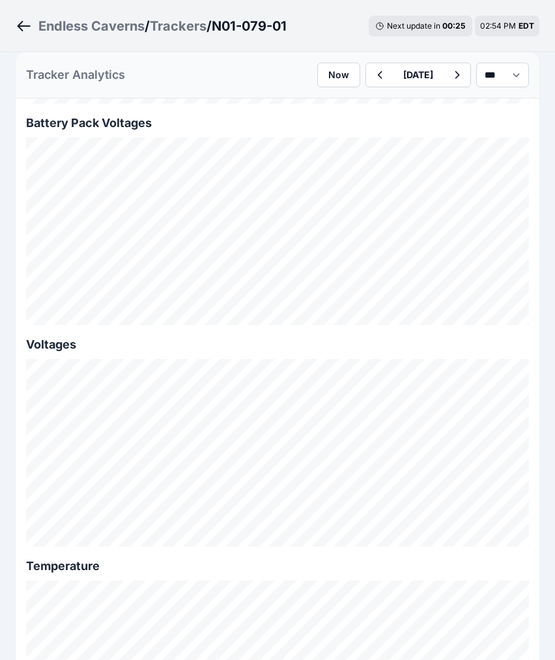
scroll to position [1540, 0]
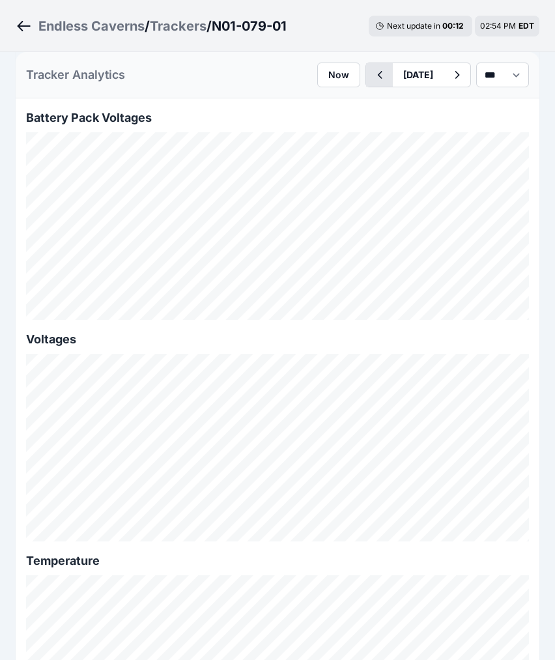
click at [371, 79] on icon "button" at bounding box center [379, 75] width 16 height 16
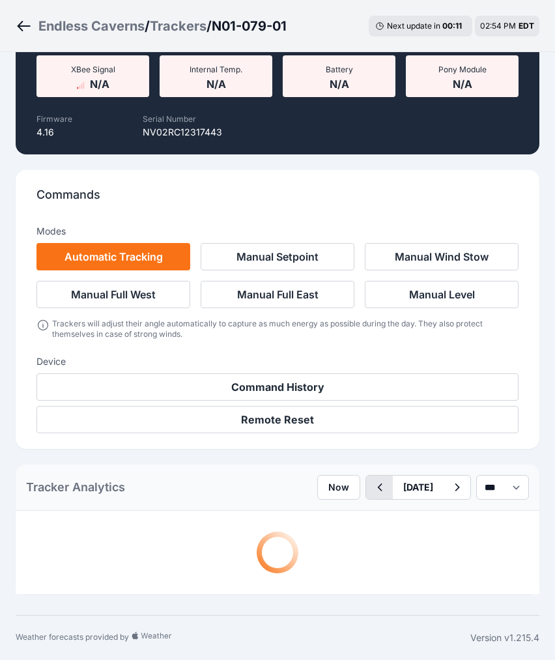
scroll to position [1540, 0]
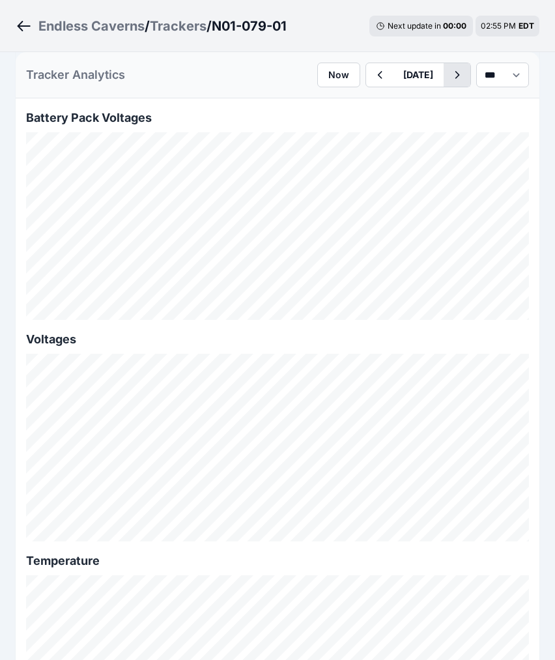
click at [449, 70] on icon "button" at bounding box center [457, 75] width 16 height 16
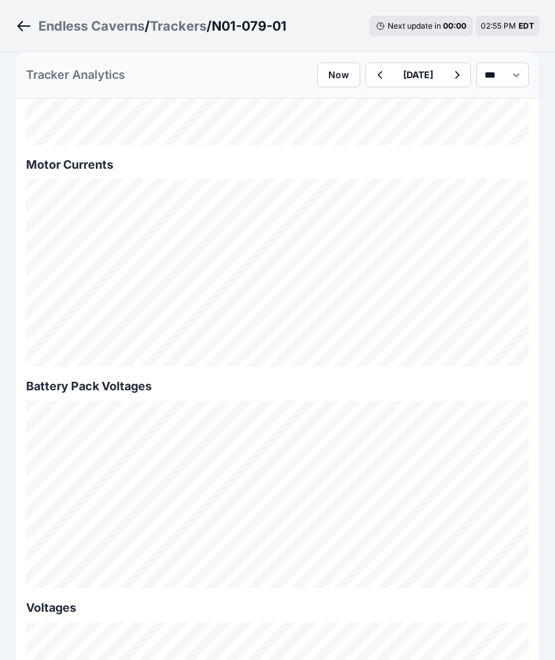
scroll to position [1275, 0]
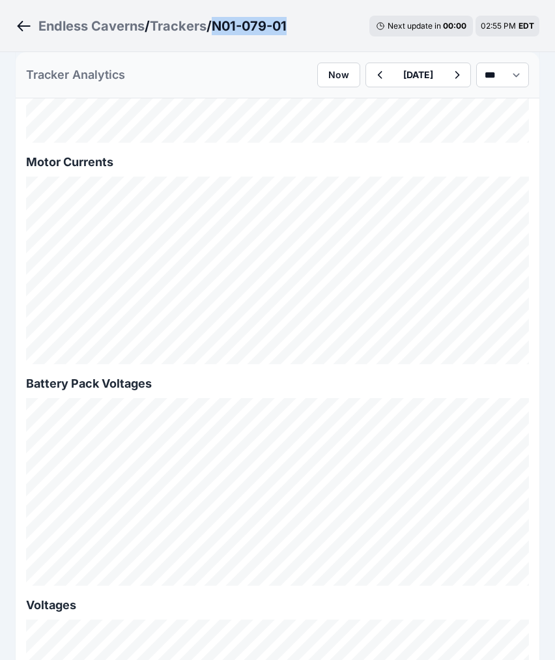
drag, startPoint x: 300, startPoint y: 18, endPoint x: 216, endPoint y: 29, distance: 84.8
click at [216, 29] on div "Endless Caverns / Trackers / N01-079-01 Next update in 00 : 00 02:55 PM EDT" at bounding box center [277, 26] width 555 height 52
drag, startPoint x: 216, startPoint y: 29, endPoint x: 171, endPoint y: 62, distance: 56.4
click at [171, 62] on div "Tracker Analytics Now August 15 *** **** *****" at bounding box center [278, 75] width 524 height 46
drag, startPoint x: 301, startPoint y: 25, endPoint x: 226, endPoint y: 33, distance: 75.4
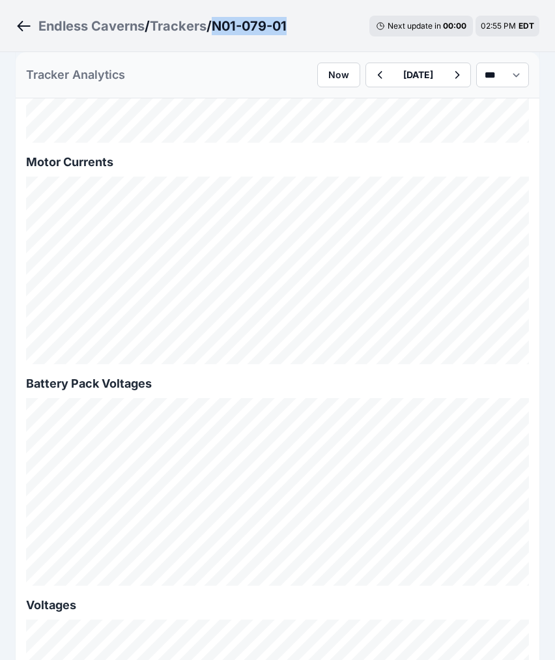
click at [226, 33] on div "Endless Caverns / Trackers / N01-079-01 Next update in 00 : 00 02:55 PM EDT" at bounding box center [277, 26] width 555 height 52
copy h3 "N01-079-01"
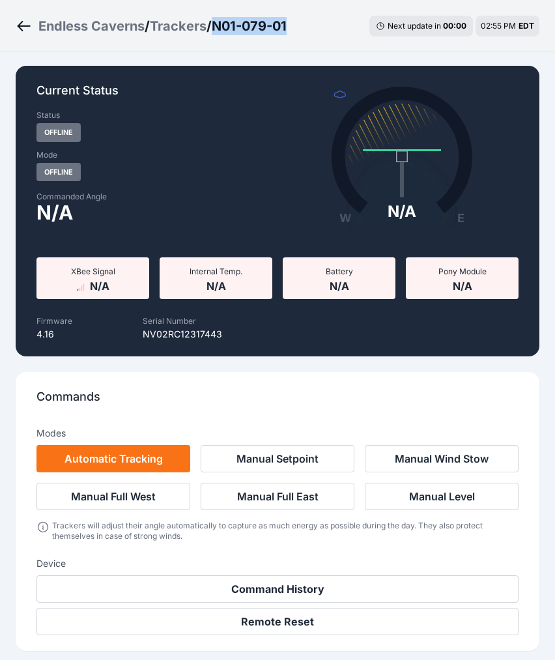
scroll to position [33, 0]
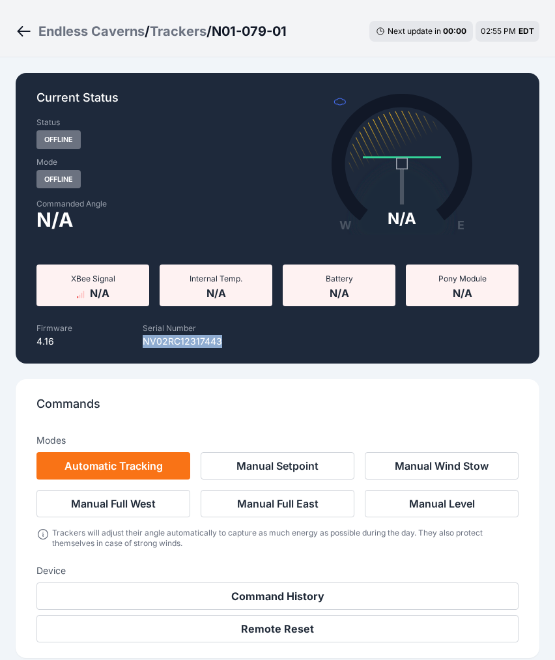
drag, startPoint x: 220, startPoint y: 337, endPoint x: 143, endPoint y: 346, distance: 76.8
click at [143, 346] on p "NV02RC12317443" at bounding box center [182, 341] width 79 height 13
copy p "NV02RC12317443"
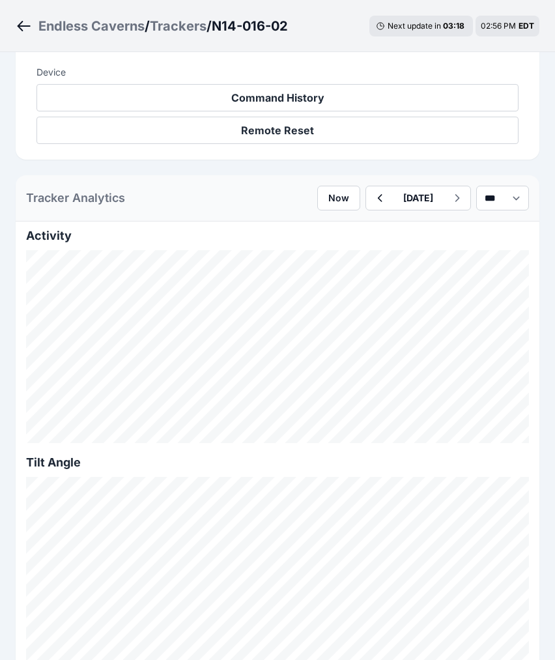
scroll to position [586, 0]
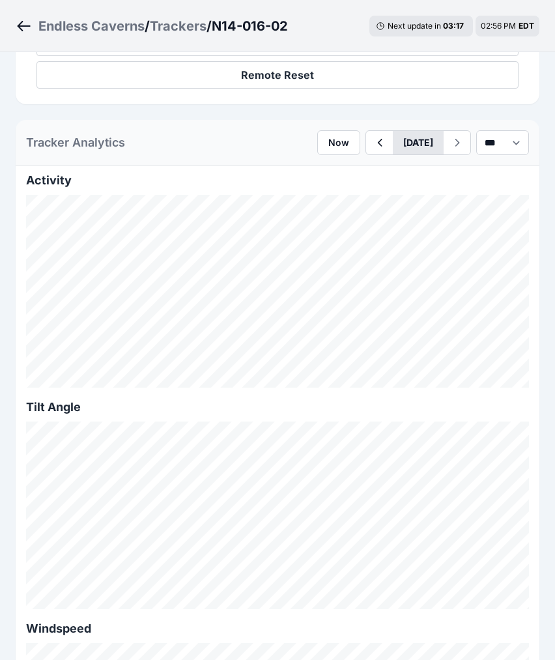
click at [394, 147] on button "[DATE]" at bounding box center [418, 142] width 51 height 23
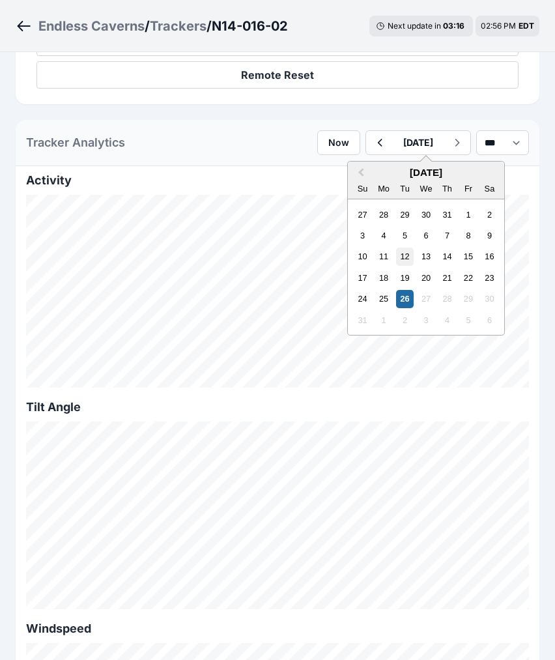
click at [396, 253] on div "12" at bounding box center [405, 257] width 18 height 18
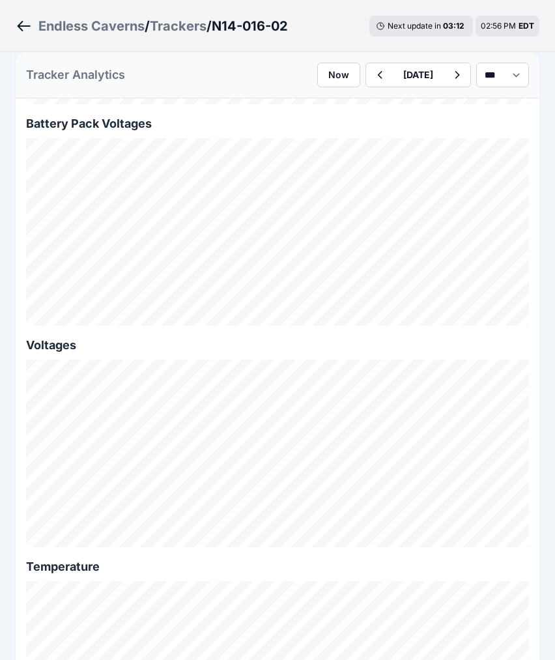
scroll to position [1554, 0]
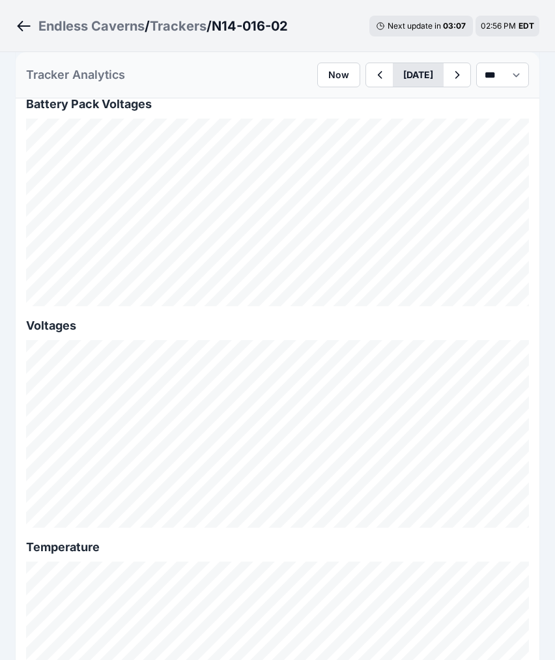
click at [400, 72] on button "[DATE]" at bounding box center [418, 74] width 51 height 23
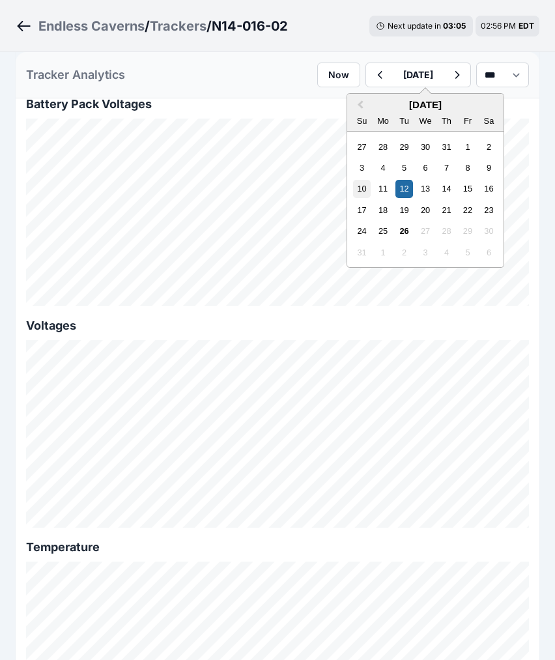
click at [353, 186] on div "10" at bounding box center [362, 189] width 18 height 18
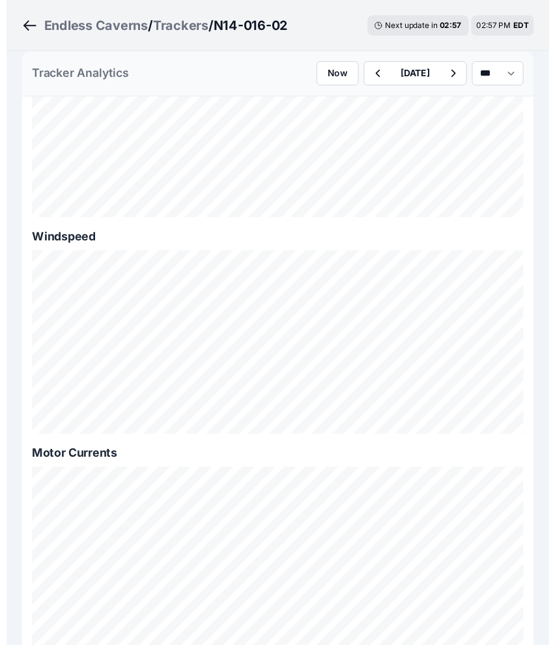
scroll to position [999, 0]
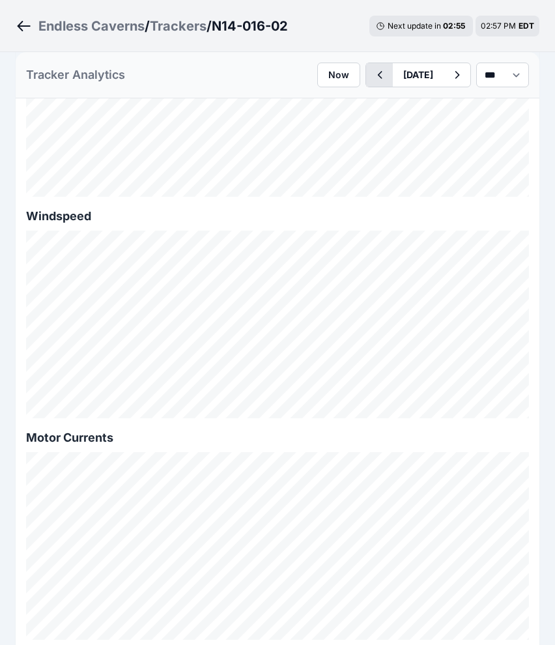
click at [366, 66] on button "button" at bounding box center [379, 74] width 27 height 23
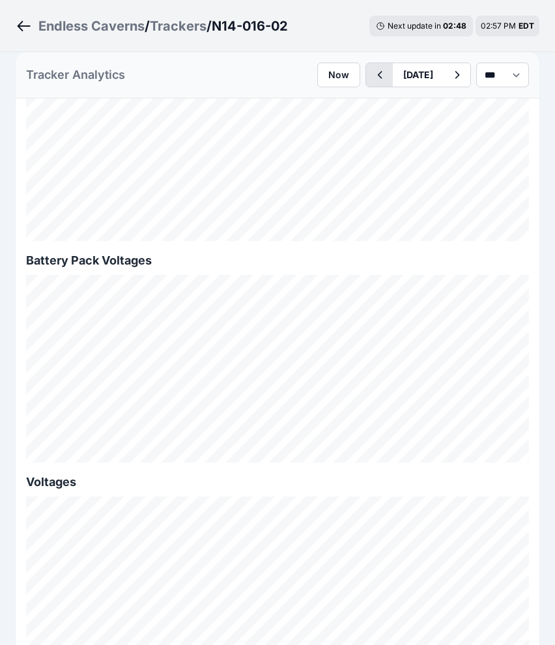
click at [371, 72] on icon "button" at bounding box center [379, 75] width 16 height 16
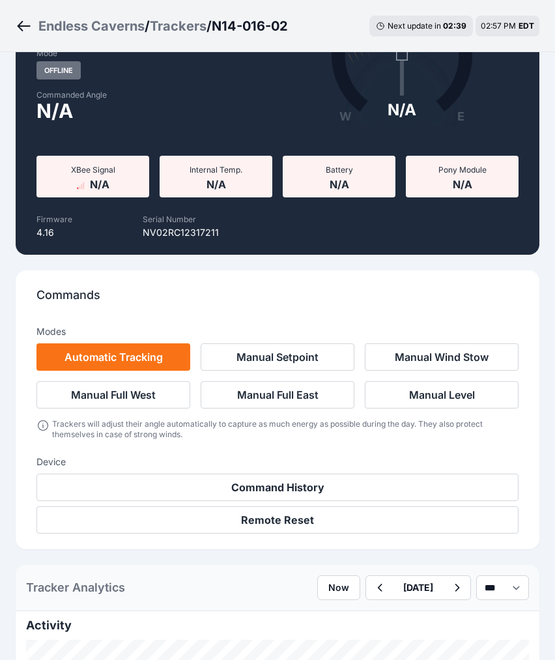
scroll to position [132, 0]
